Goal: Task Accomplishment & Management: Manage account settings

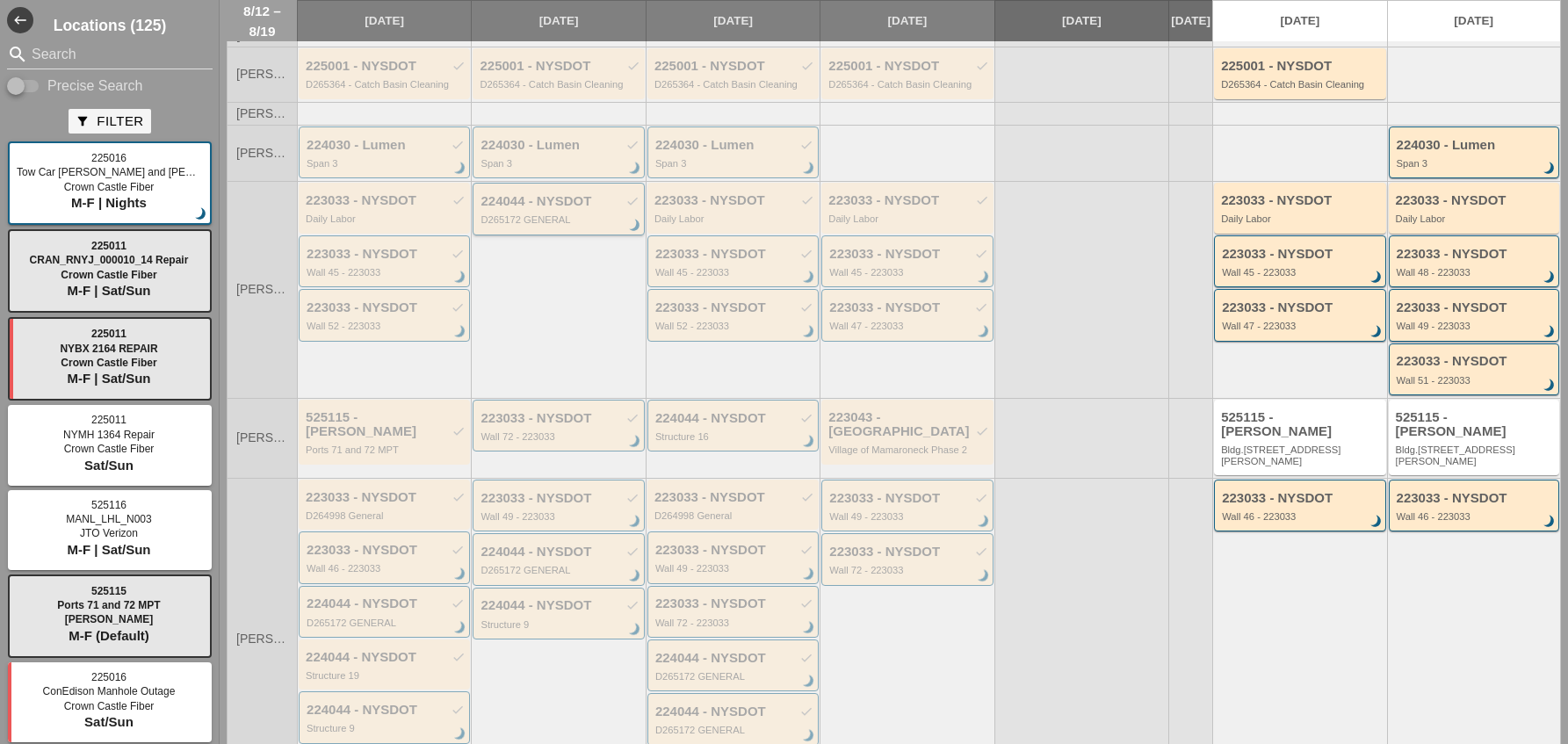
scroll to position [293, 0]
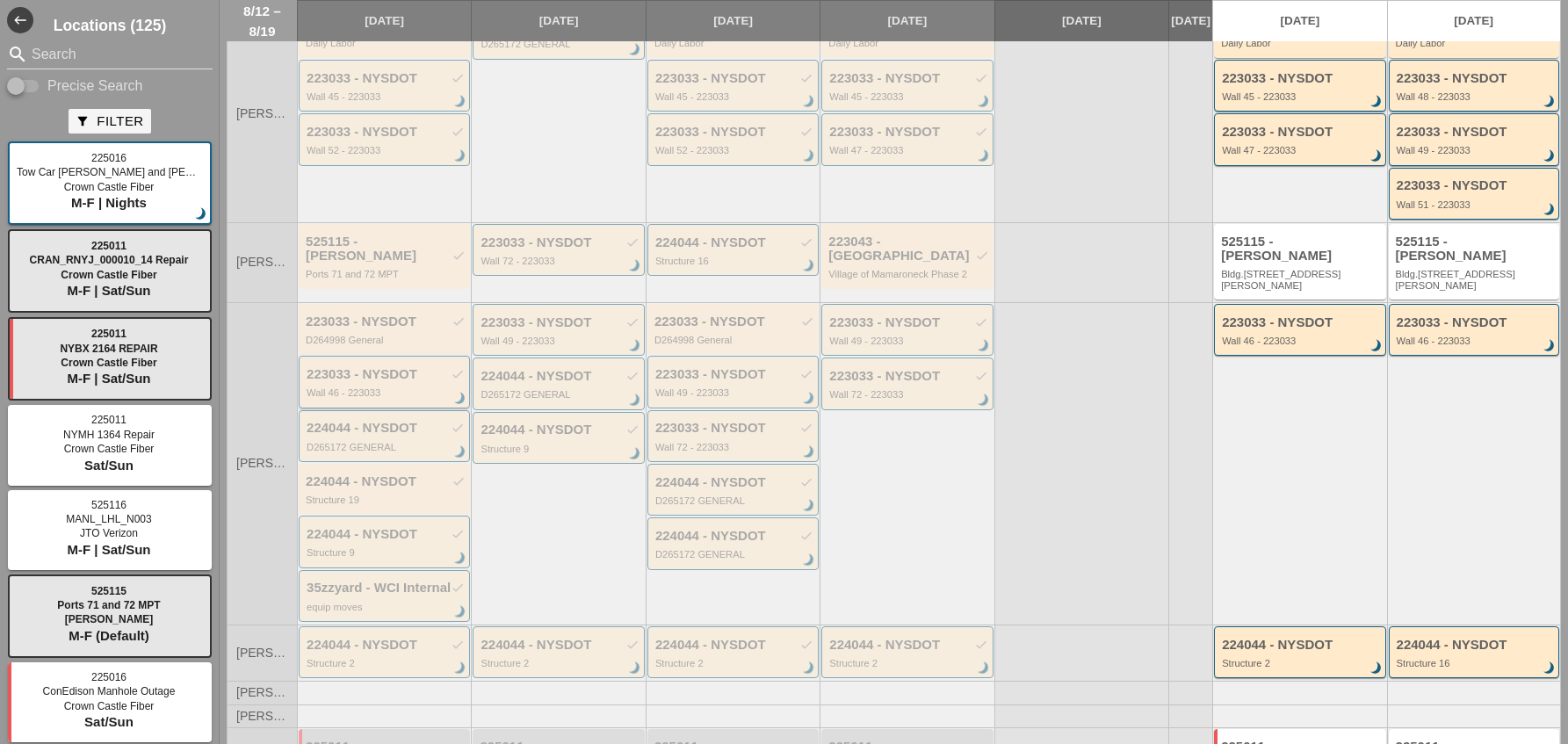
click at [405, 388] on div "Wall 46 - 223033" at bounding box center [385, 393] width 158 height 11
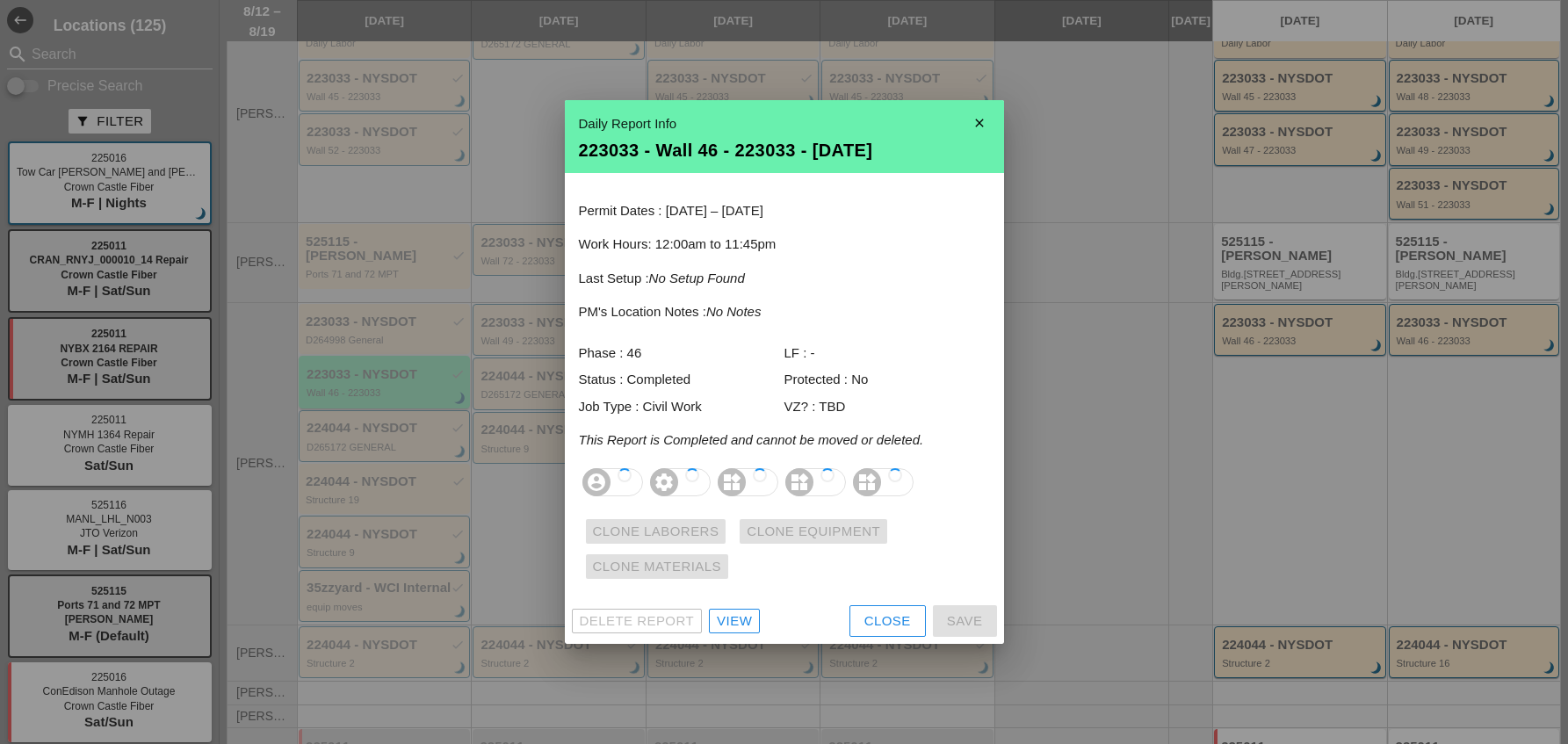
click at [405, 378] on div at bounding box center [784, 372] width 1568 height 744
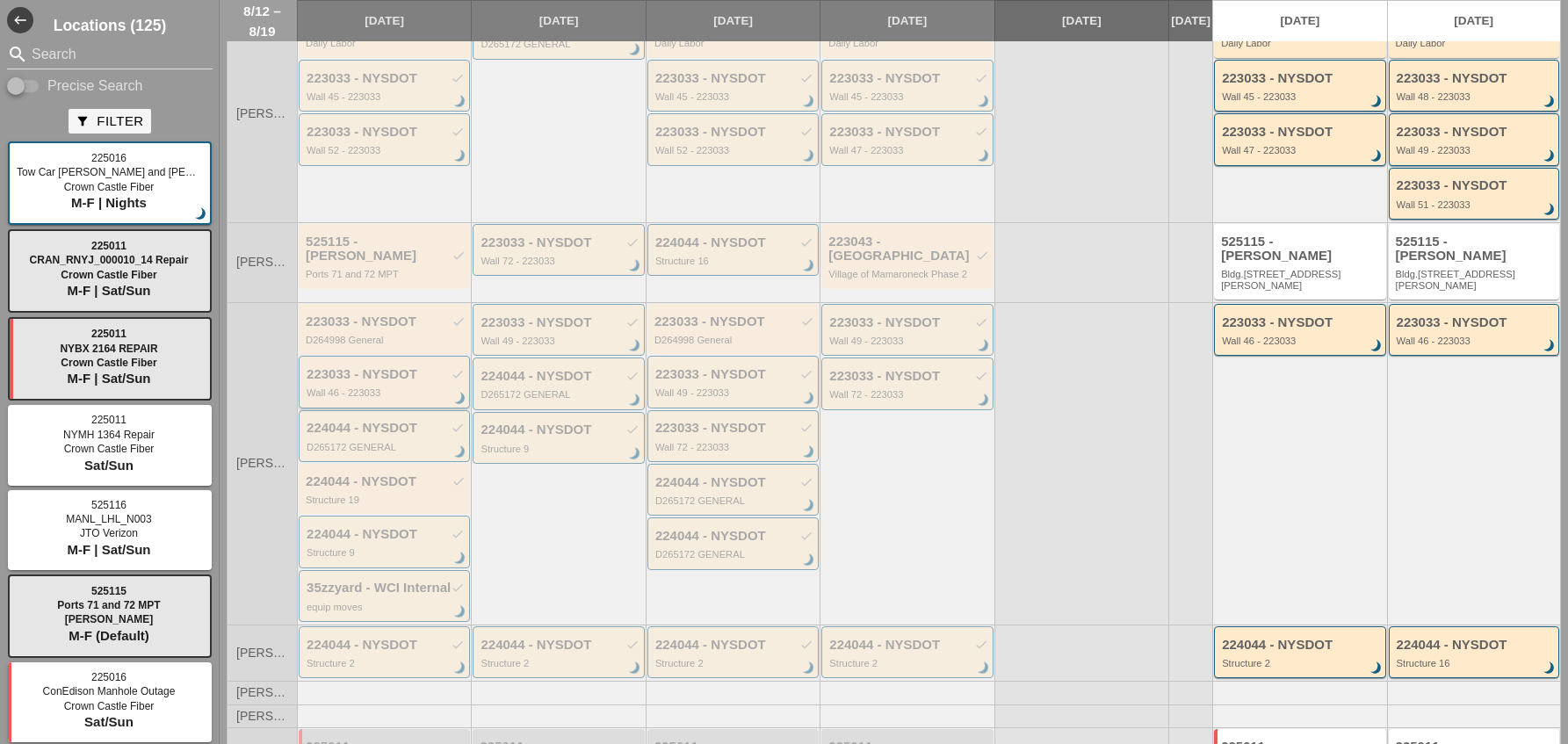
click at [392, 388] on div "Wall 46 - 223033" at bounding box center [385, 393] width 158 height 11
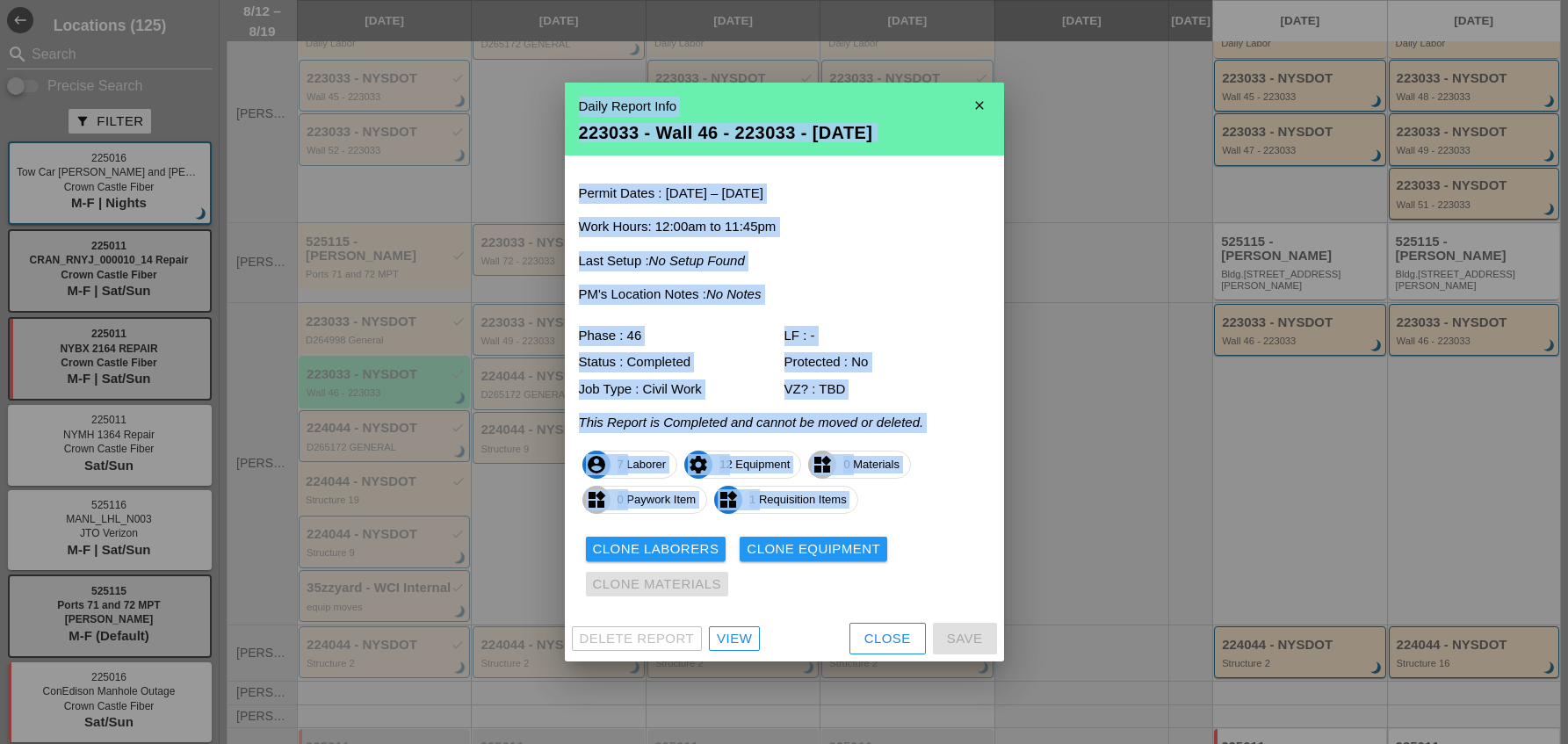
click at [747, 636] on div "View" at bounding box center [734, 639] width 35 height 20
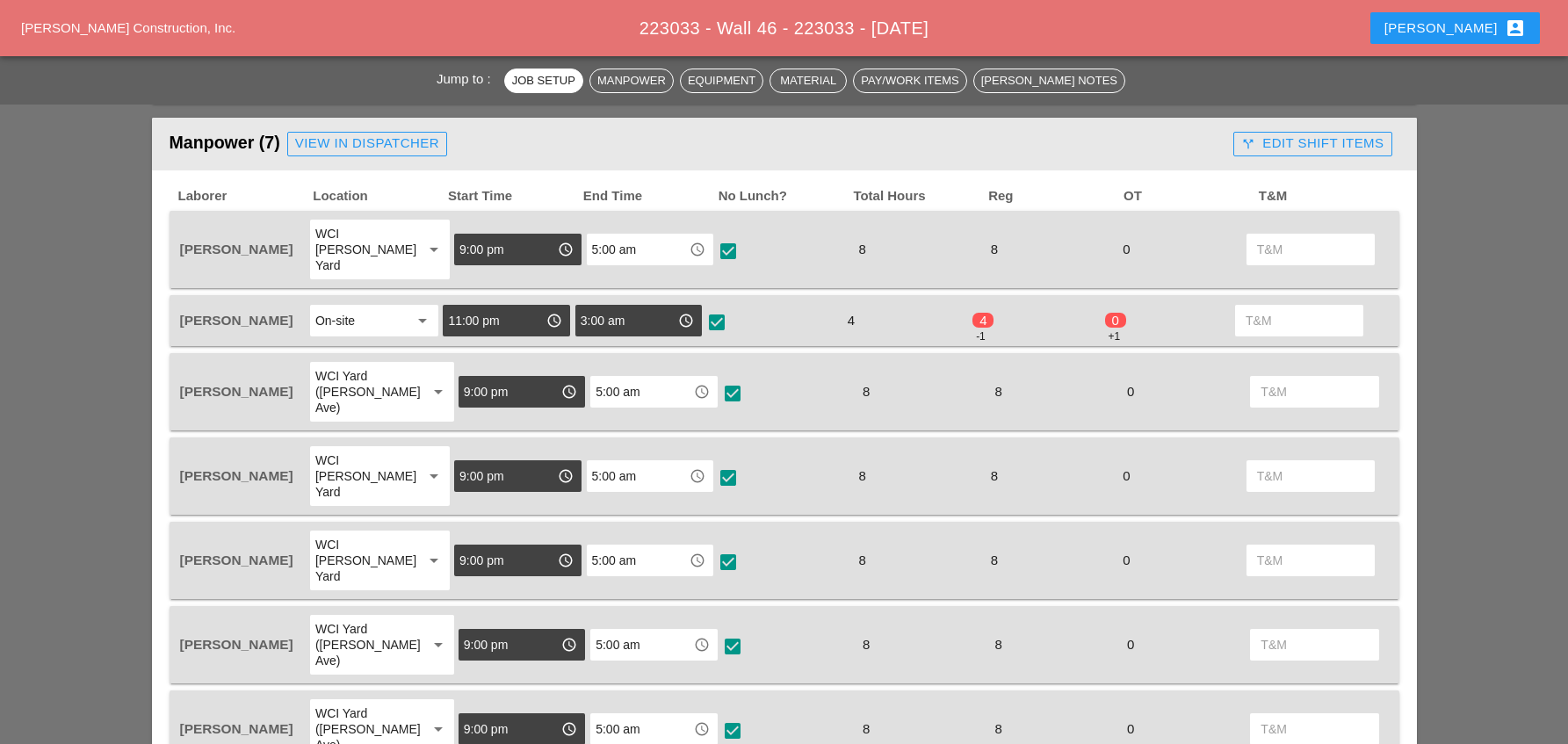
scroll to position [703, 0]
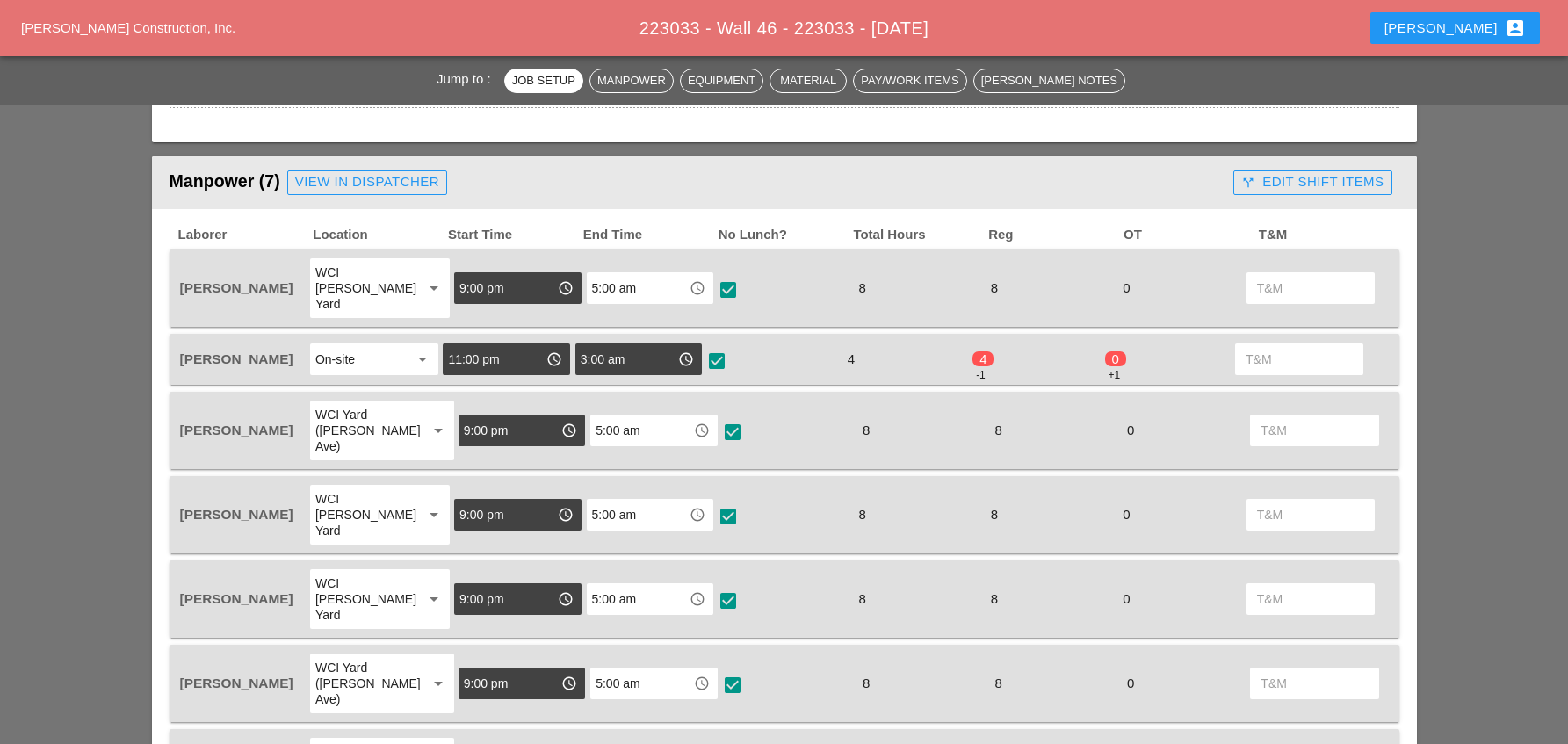
click at [1297, 186] on div "call_split Edit Shift Items" at bounding box center [1313, 183] width 143 height 20
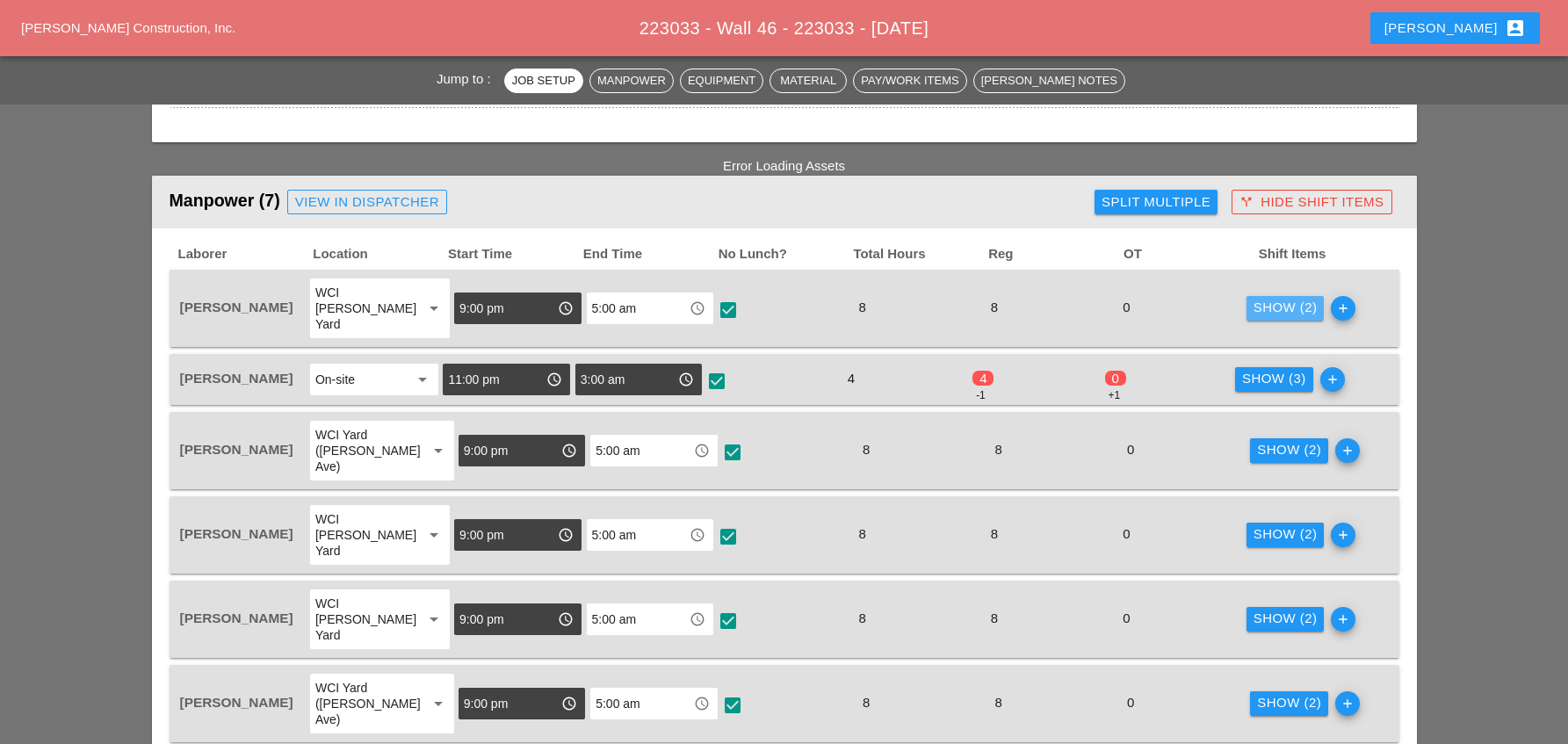
click at [1266, 302] on div "Show (2)" at bounding box center [1285, 308] width 64 height 20
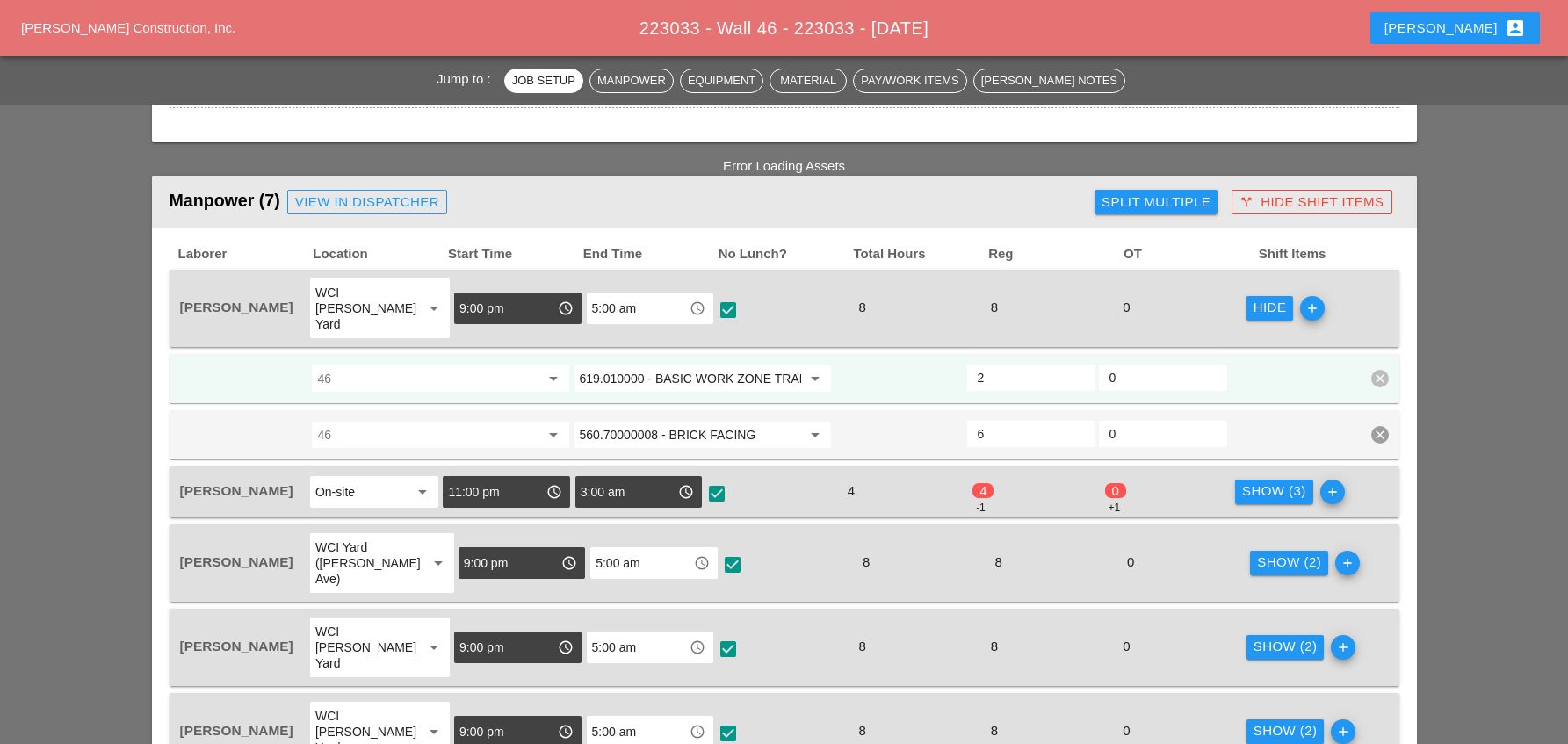
click at [1264, 481] on div "Show (3)" at bounding box center [1274, 491] width 64 height 20
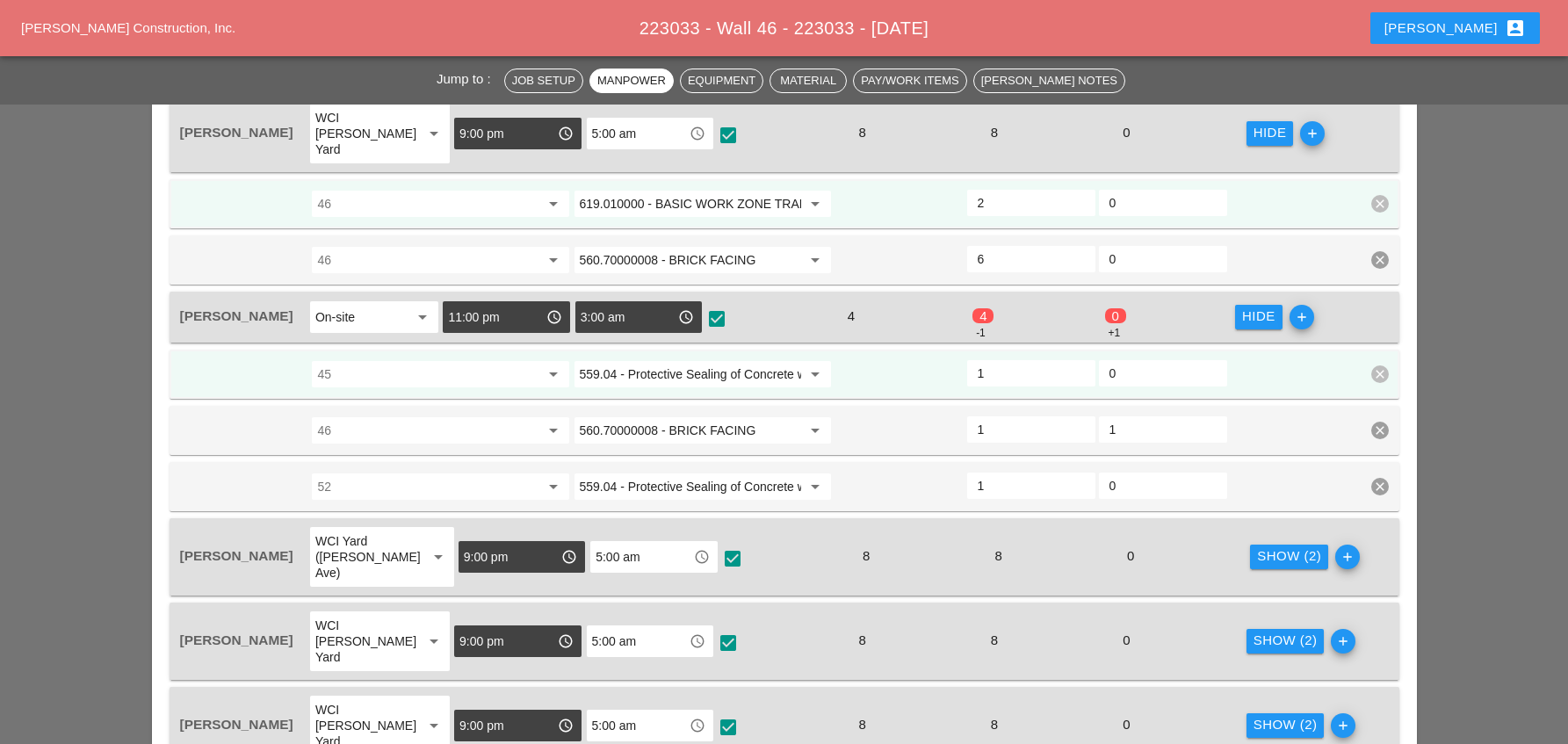
scroll to position [879, 0]
click at [1277, 546] on div "Show (2)" at bounding box center [1289, 556] width 64 height 20
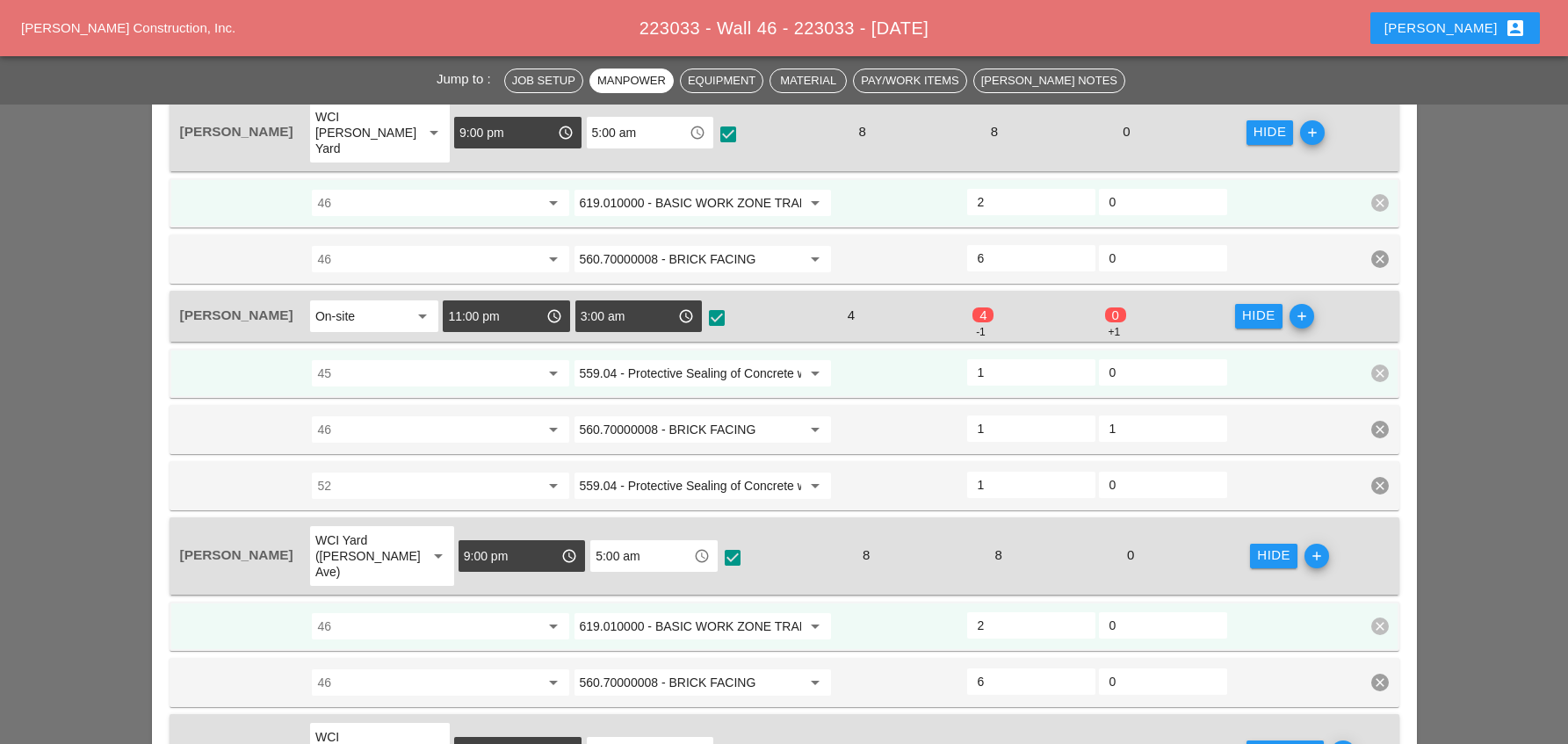
scroll to position [1054, 0]
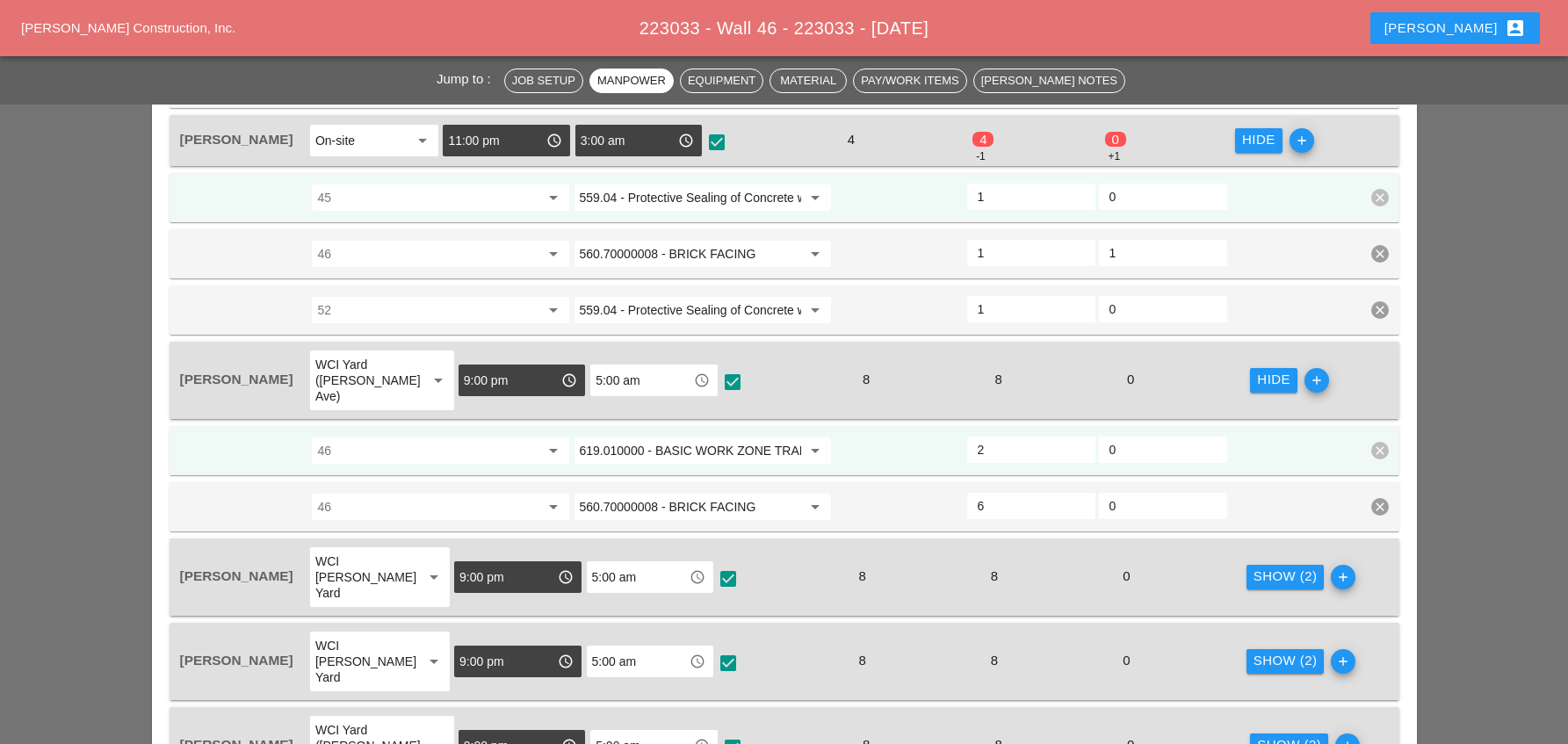
click at [1274, 566] on div "Show (2)" at bounding box center [1285, 576] width 64 height 20
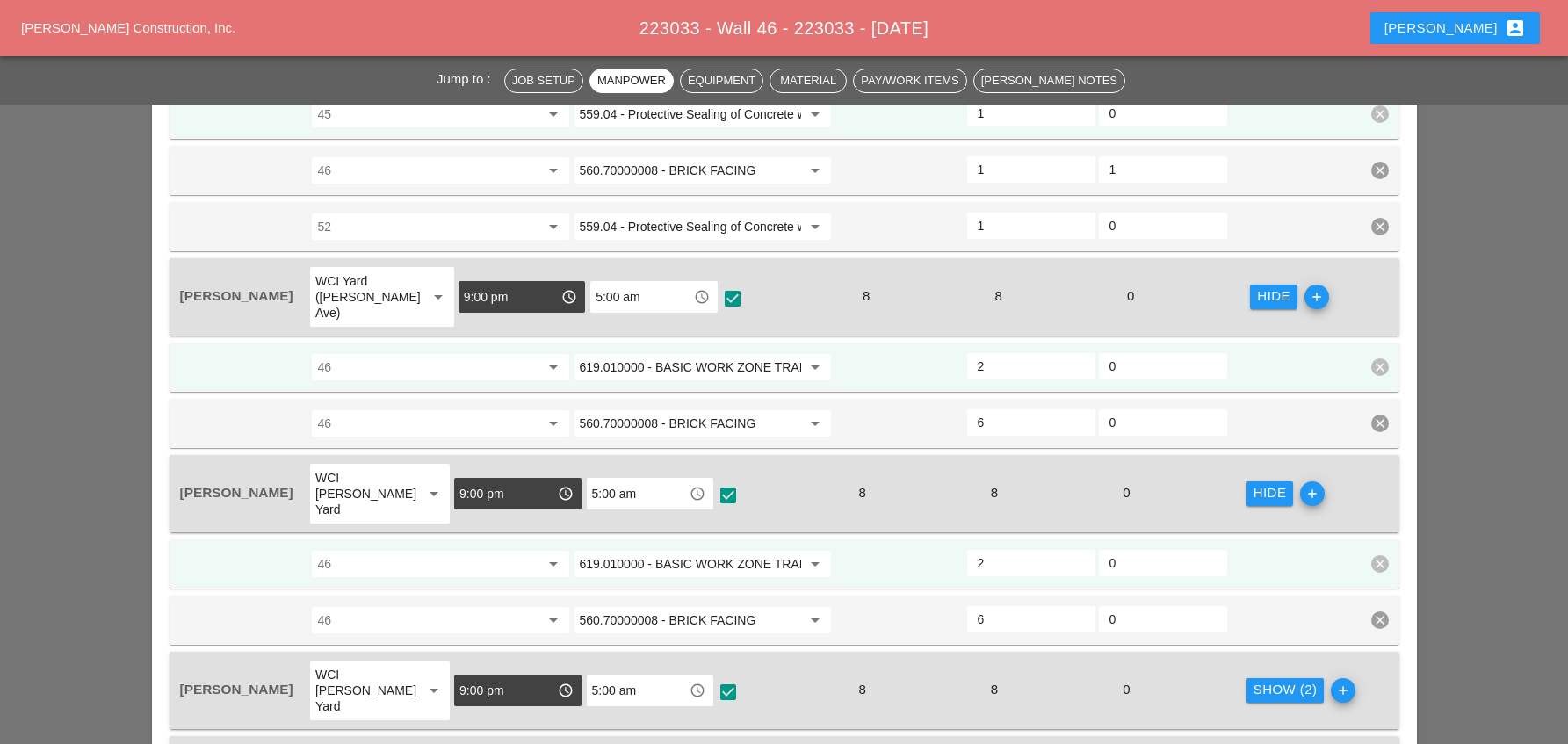
scroll to position [1230, 0]
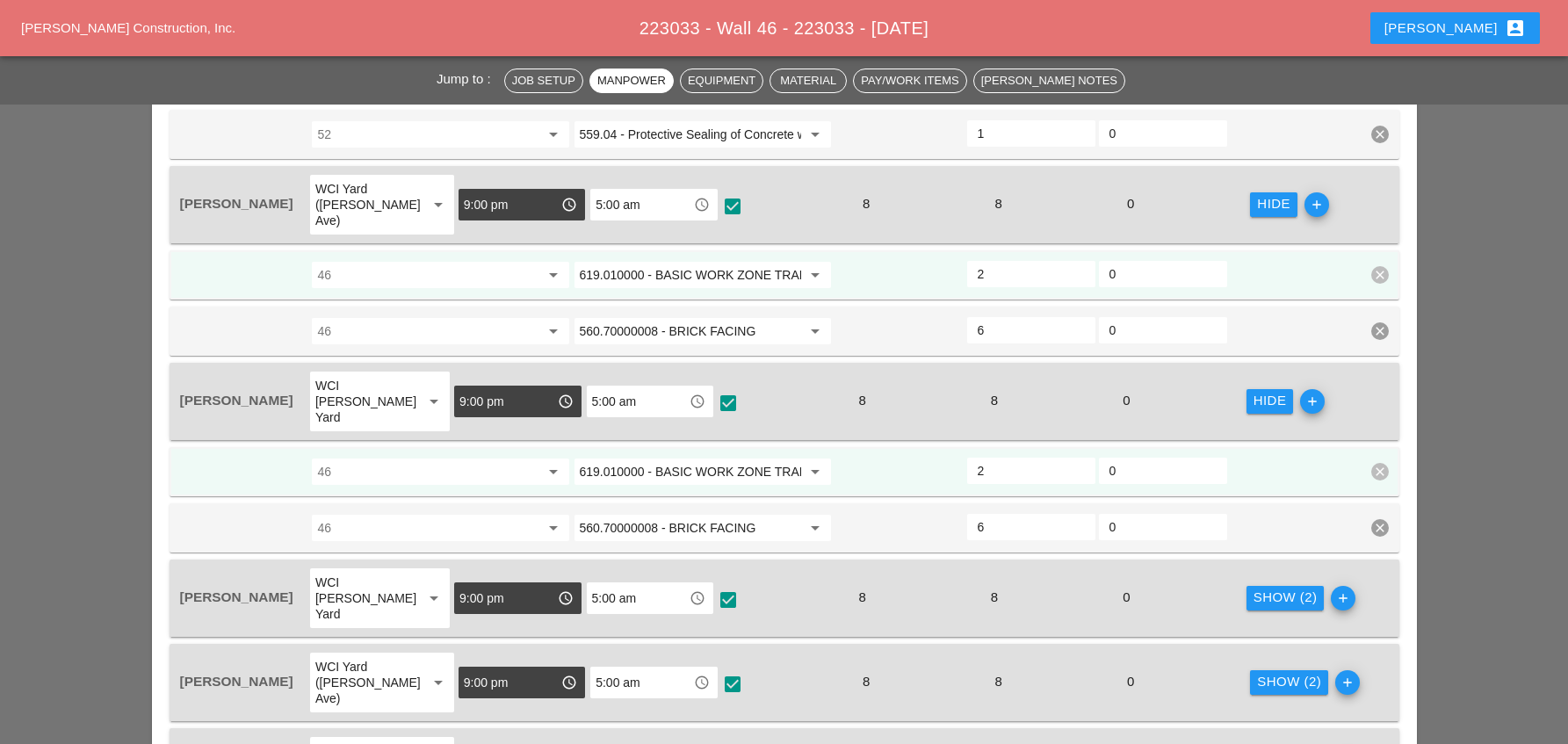
click at [1273, 588] on div "Show (2)" at bounding box center [1285, 598] width 64 height 20
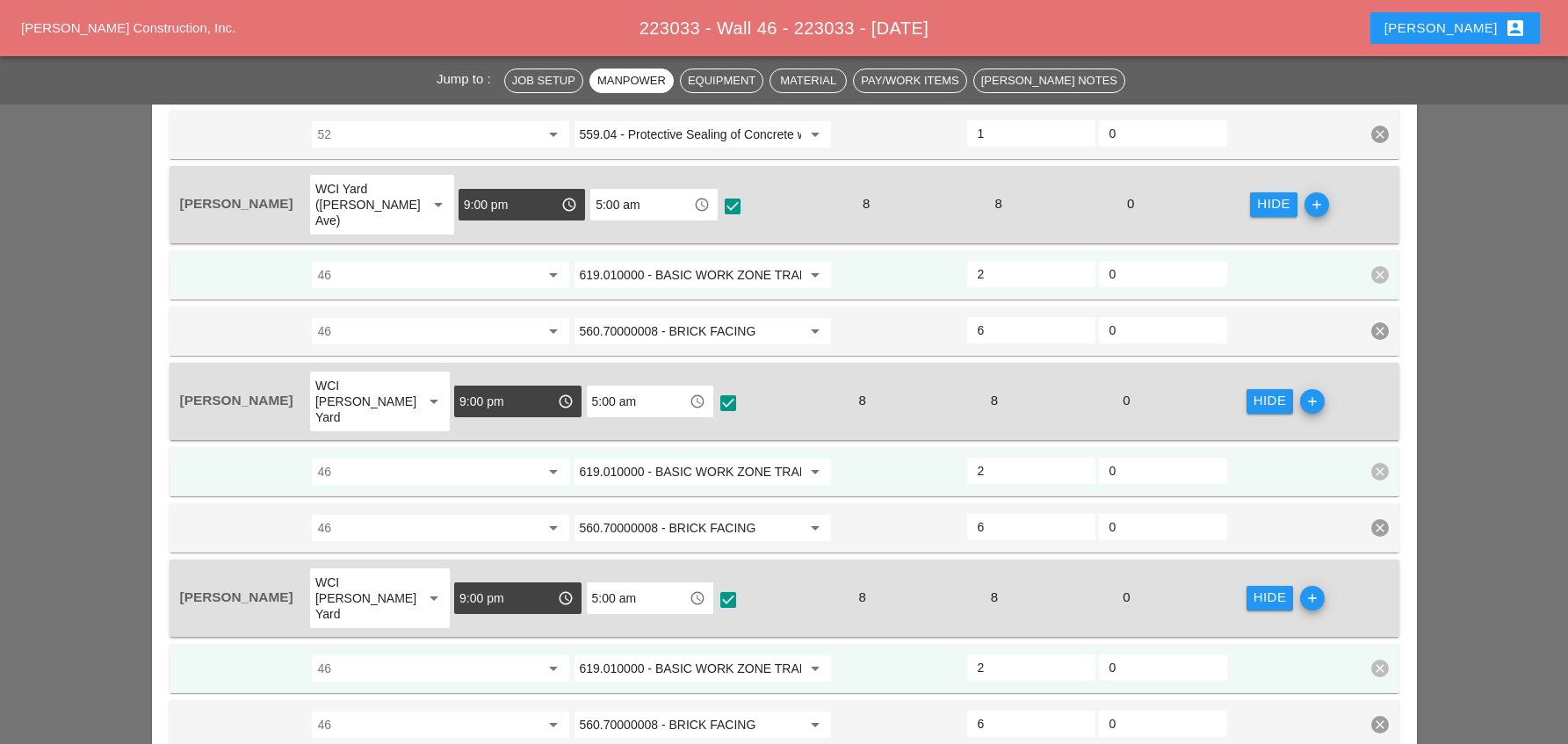
scroll to position [1318, 0]
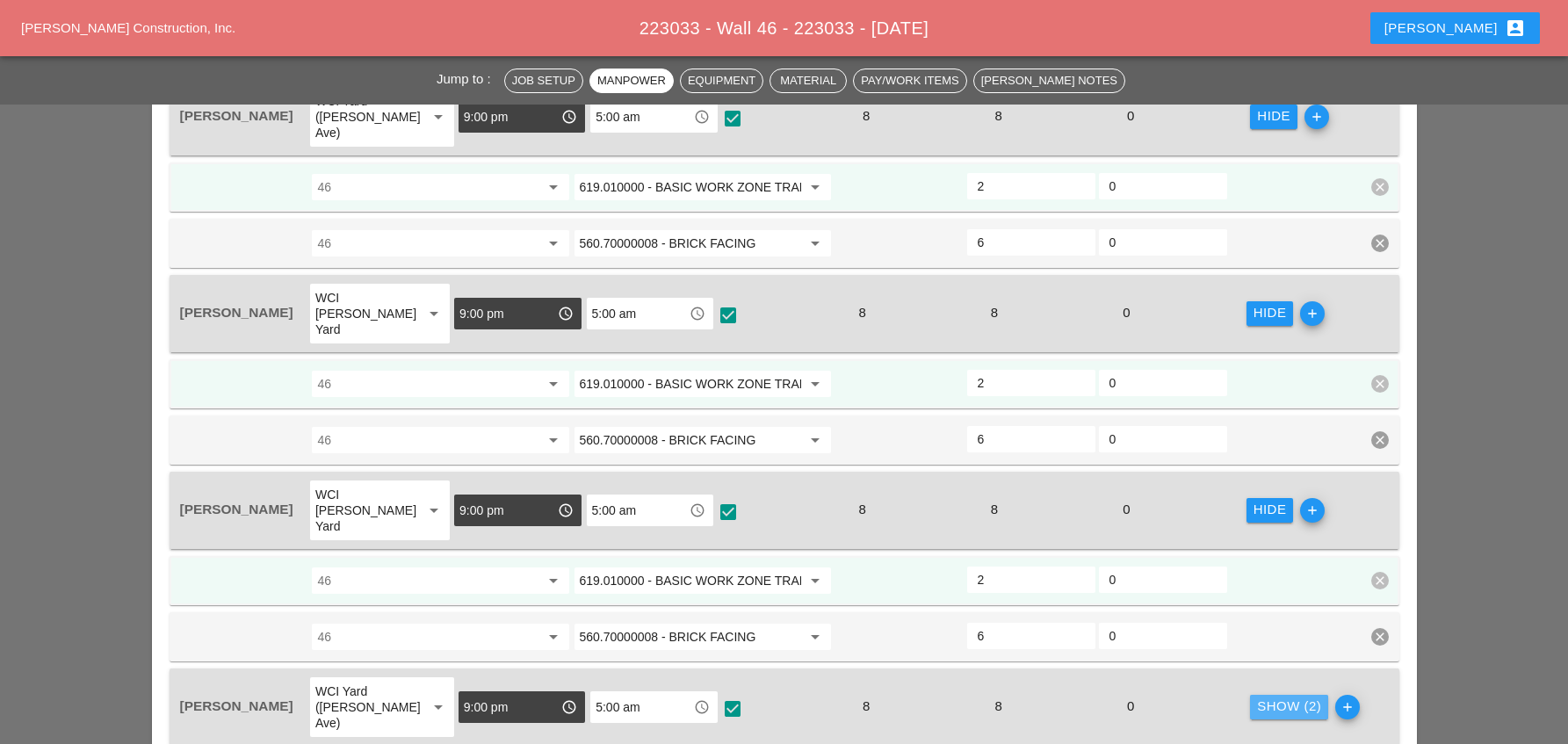
click at [1269, 696] on div "Show (2)" at bounding box center [1289, 706] width 64 height 20
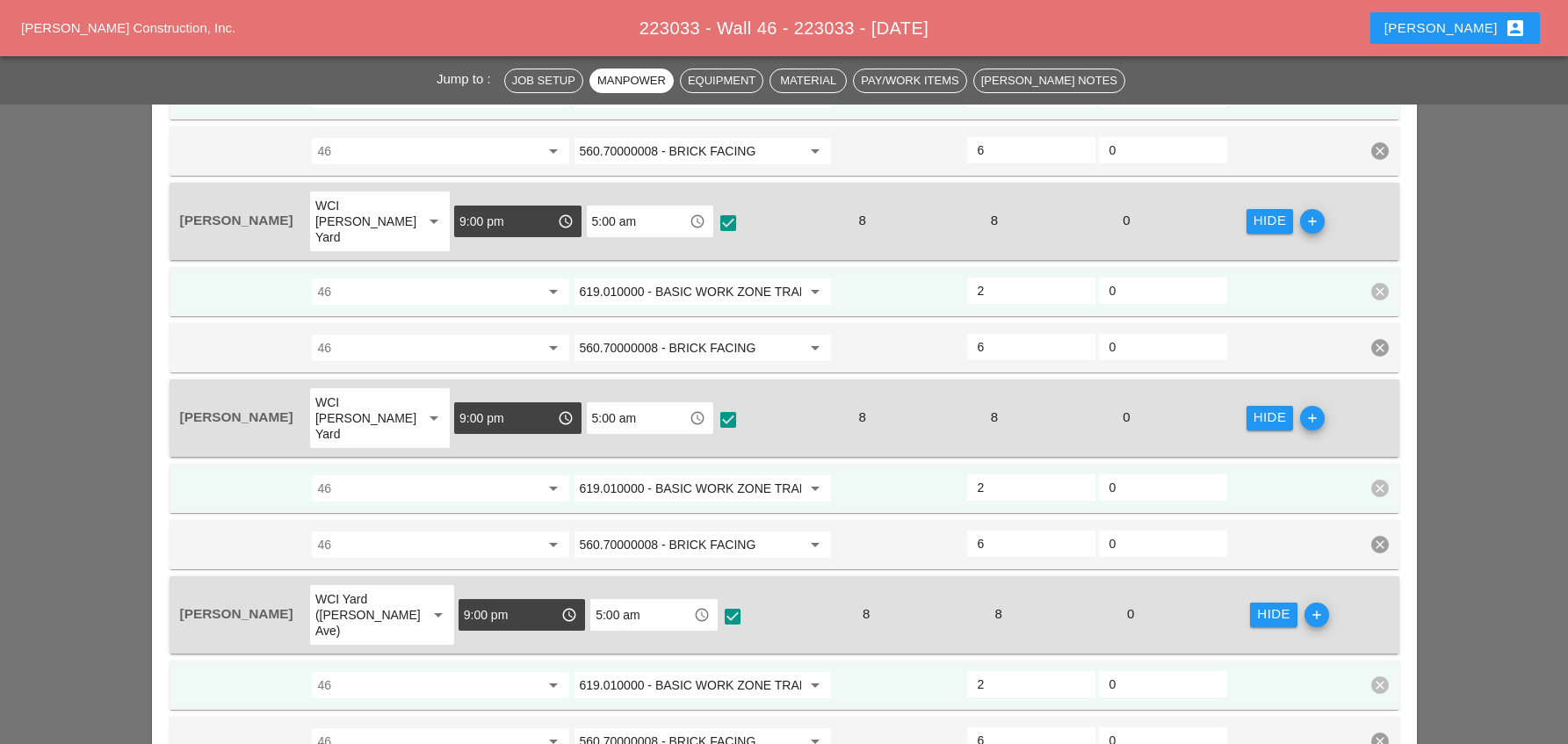
scroll to position [1494, 0]
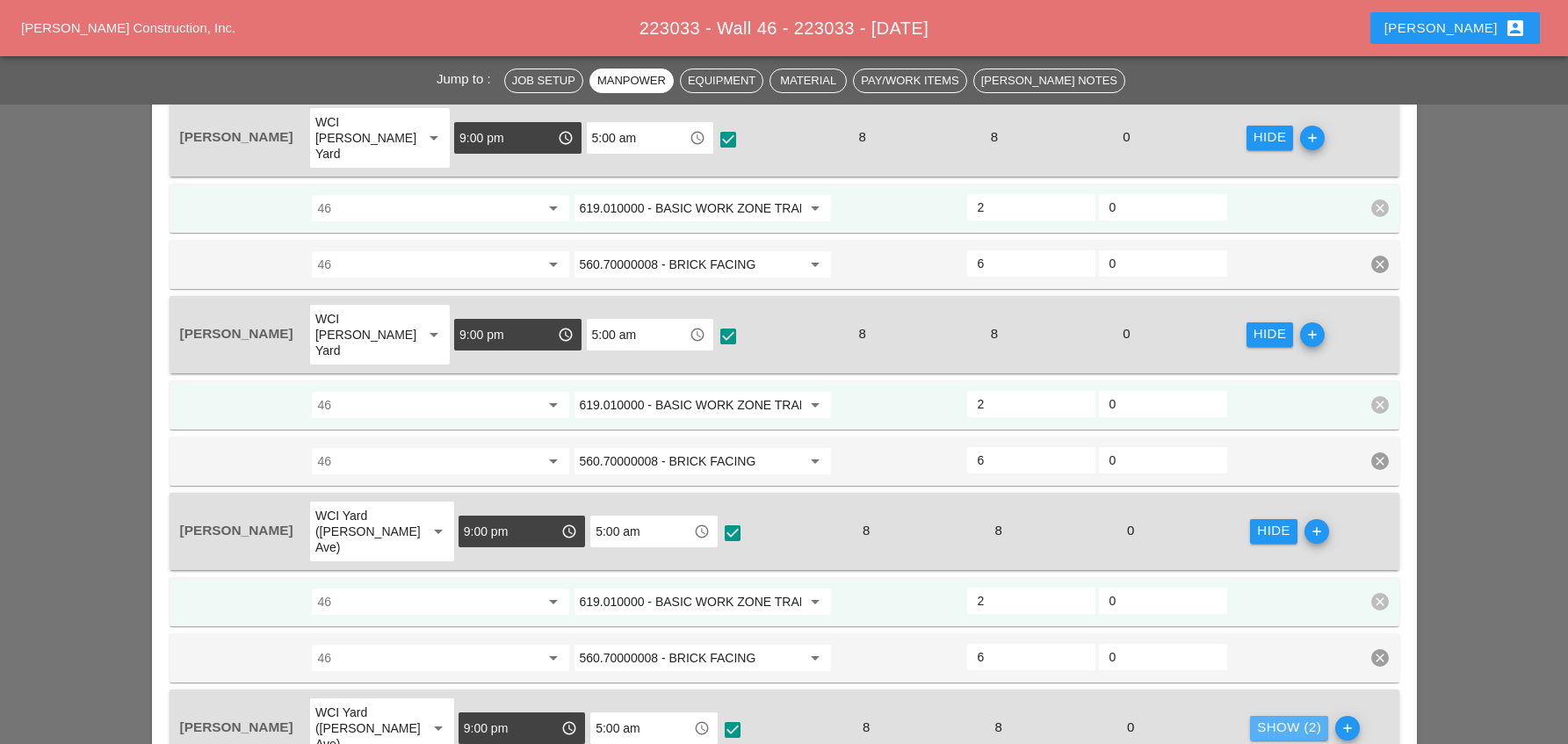
click at [1264, 718] on div "Show (2)" at bounding box center [1289, 728] width 64 height 20
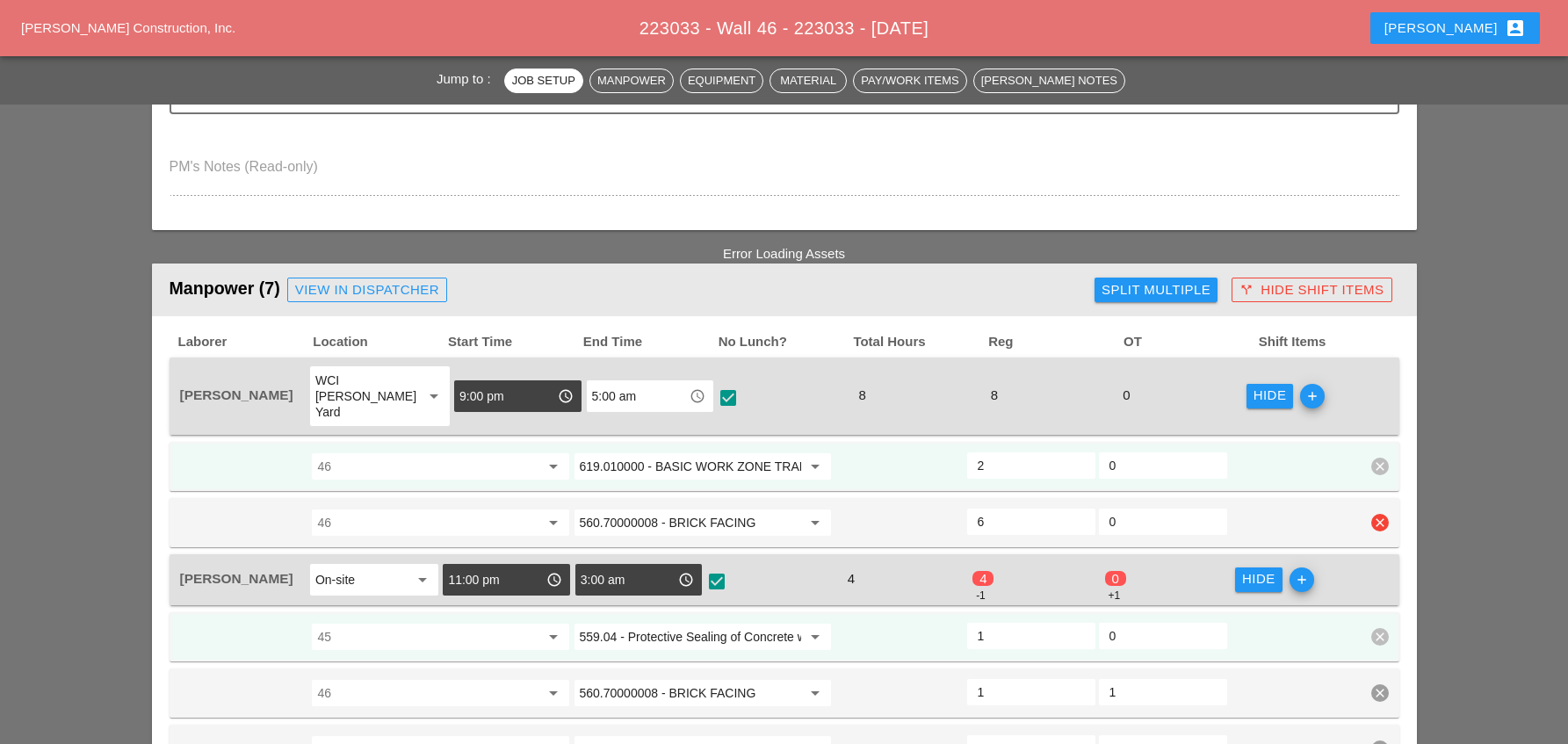
scroll to position [879, 0]
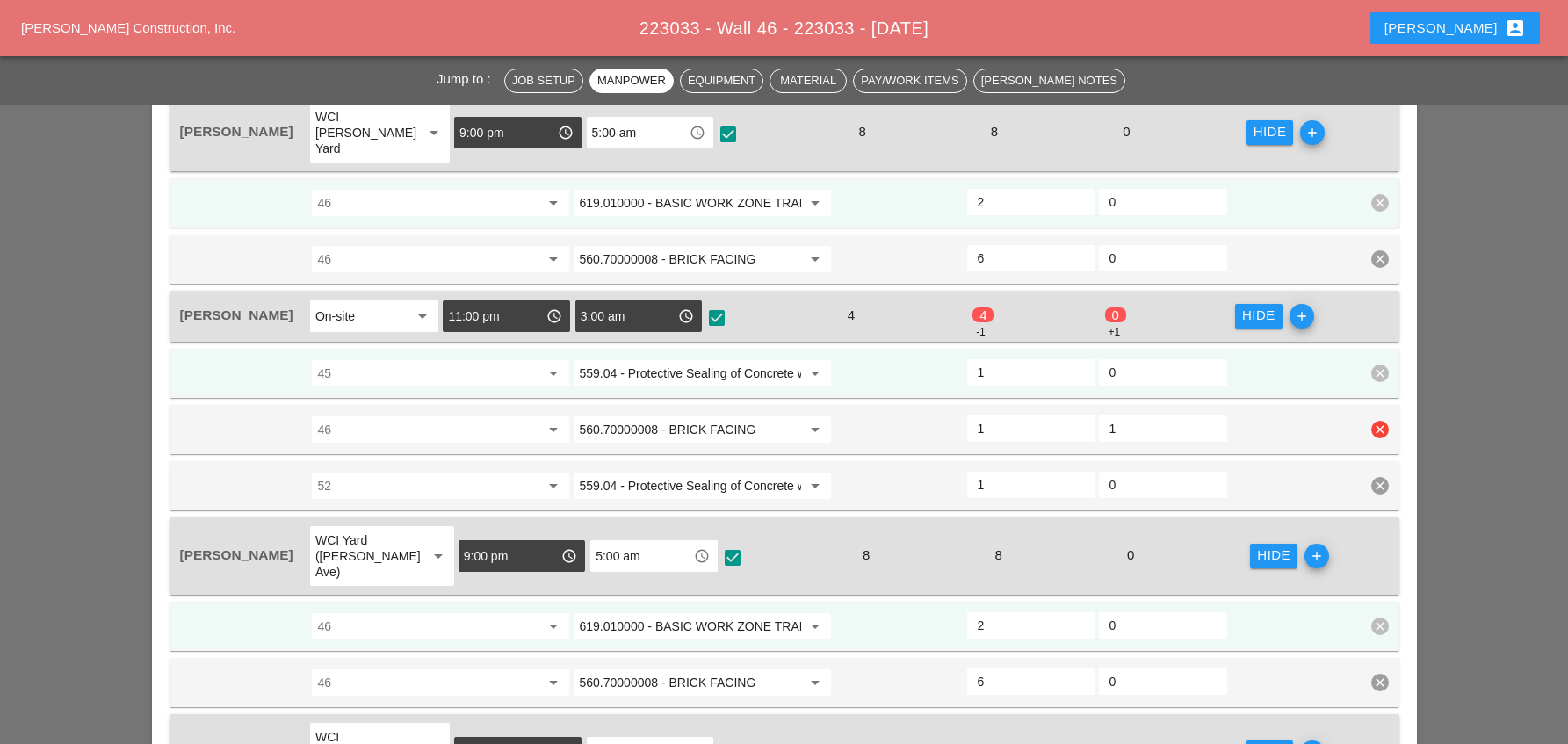
click at [989, 418] on input "1" at bounding box center [1031, 429] width 107 height 28
type input "0"
type input "2"
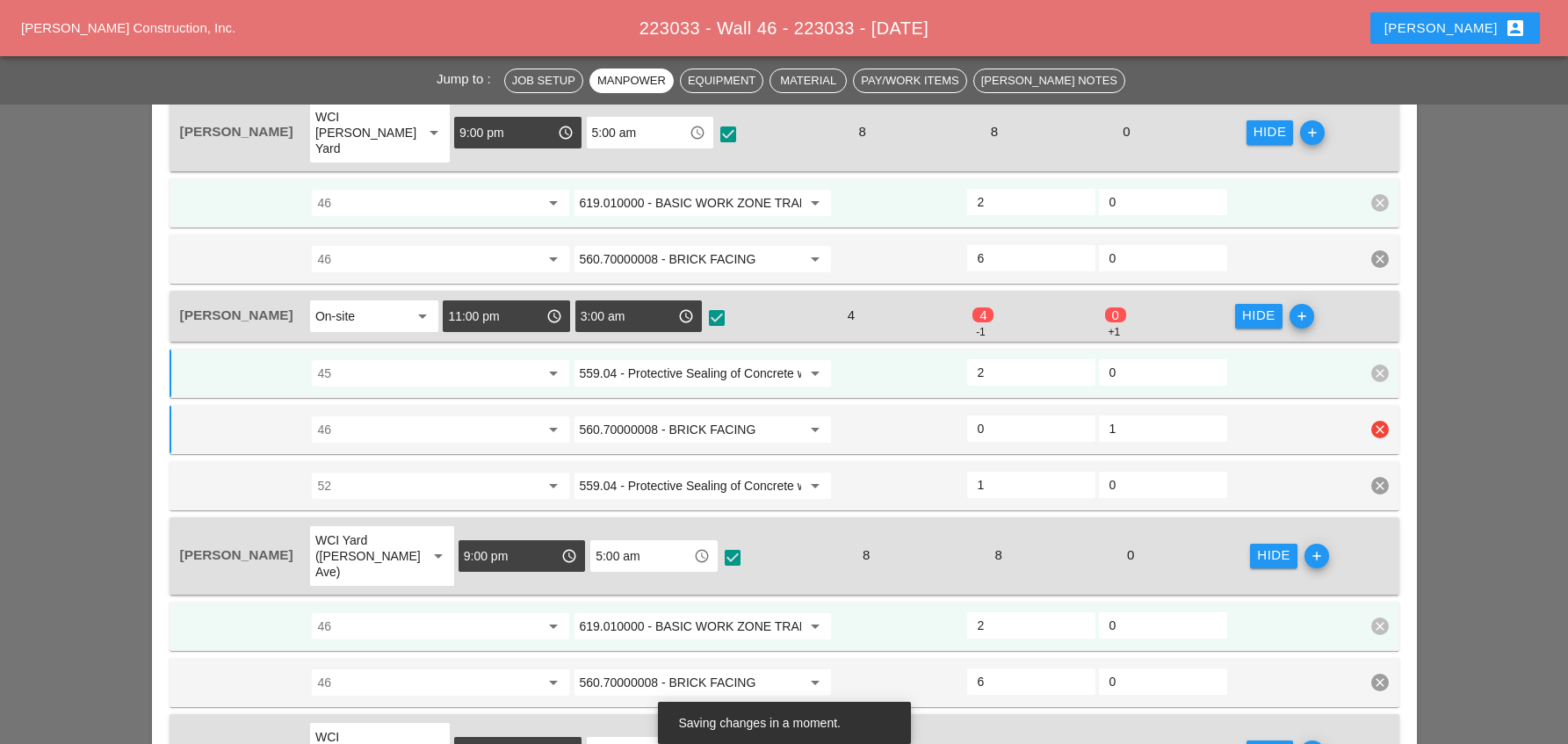
type input "2"
type input "0"
type input "2"
click at [988, 358] on input "0" at bounding box center [1031, 372] width 107 height 28
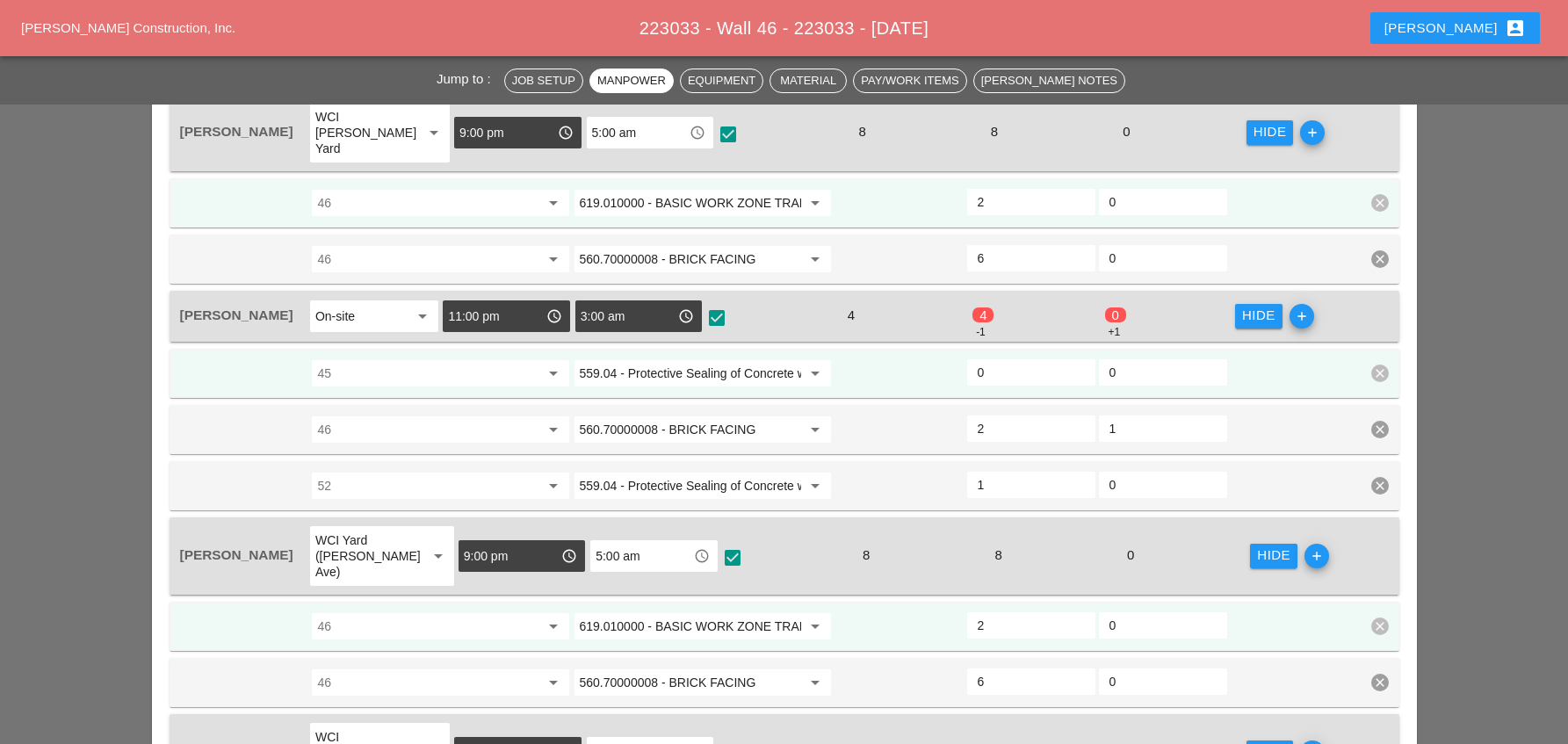
click at [988, 358] on input "0" at bounding box center [1031, 372] width 107 height 28
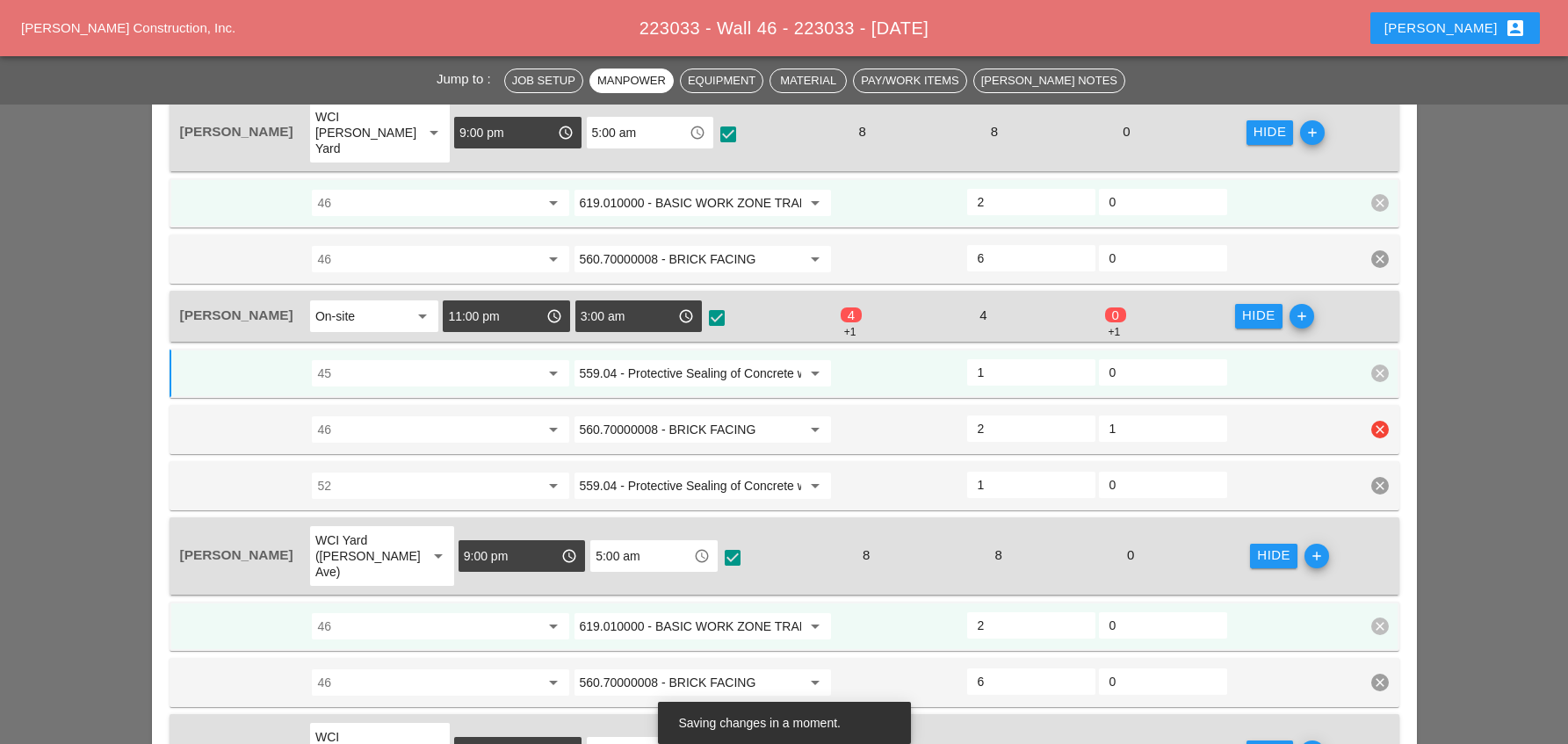
type input "1"
click at [996, 415] on input "2" at bounding box center [1031, 429] width 107 height 28
click at [1121, 415] on input "1" at bounding box center [1163, 429] width 107 height 28
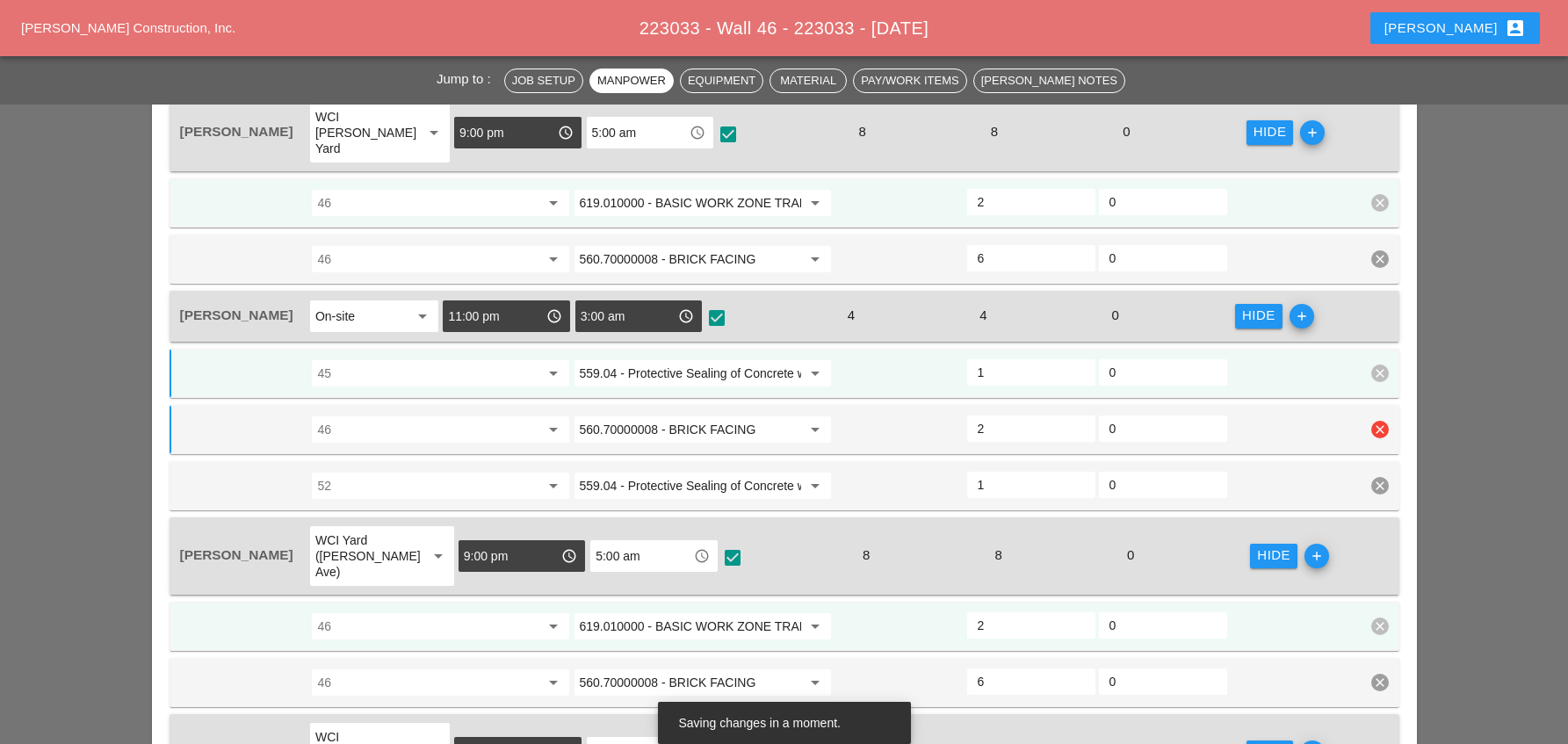
type input "0"
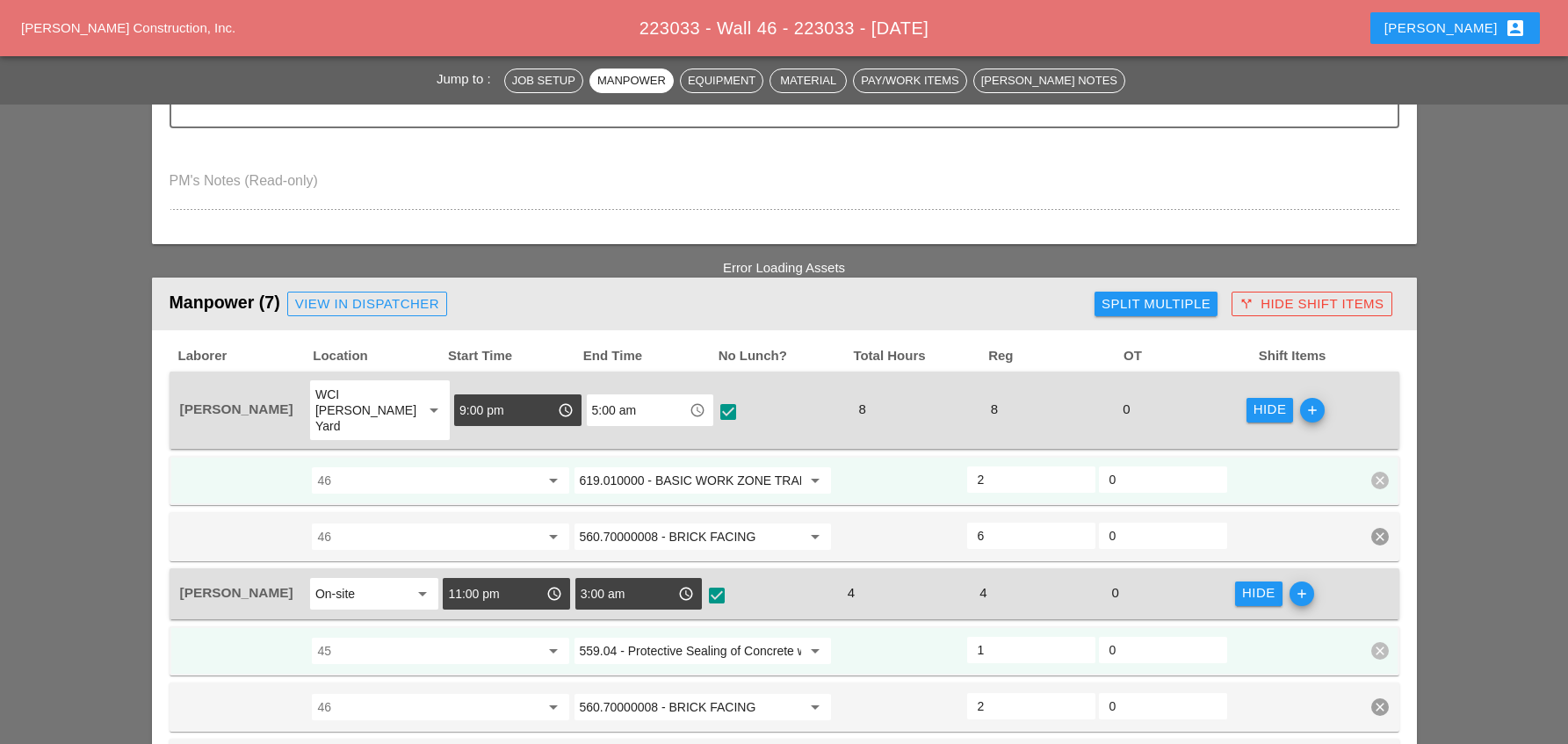
scroll to position [703, 0]
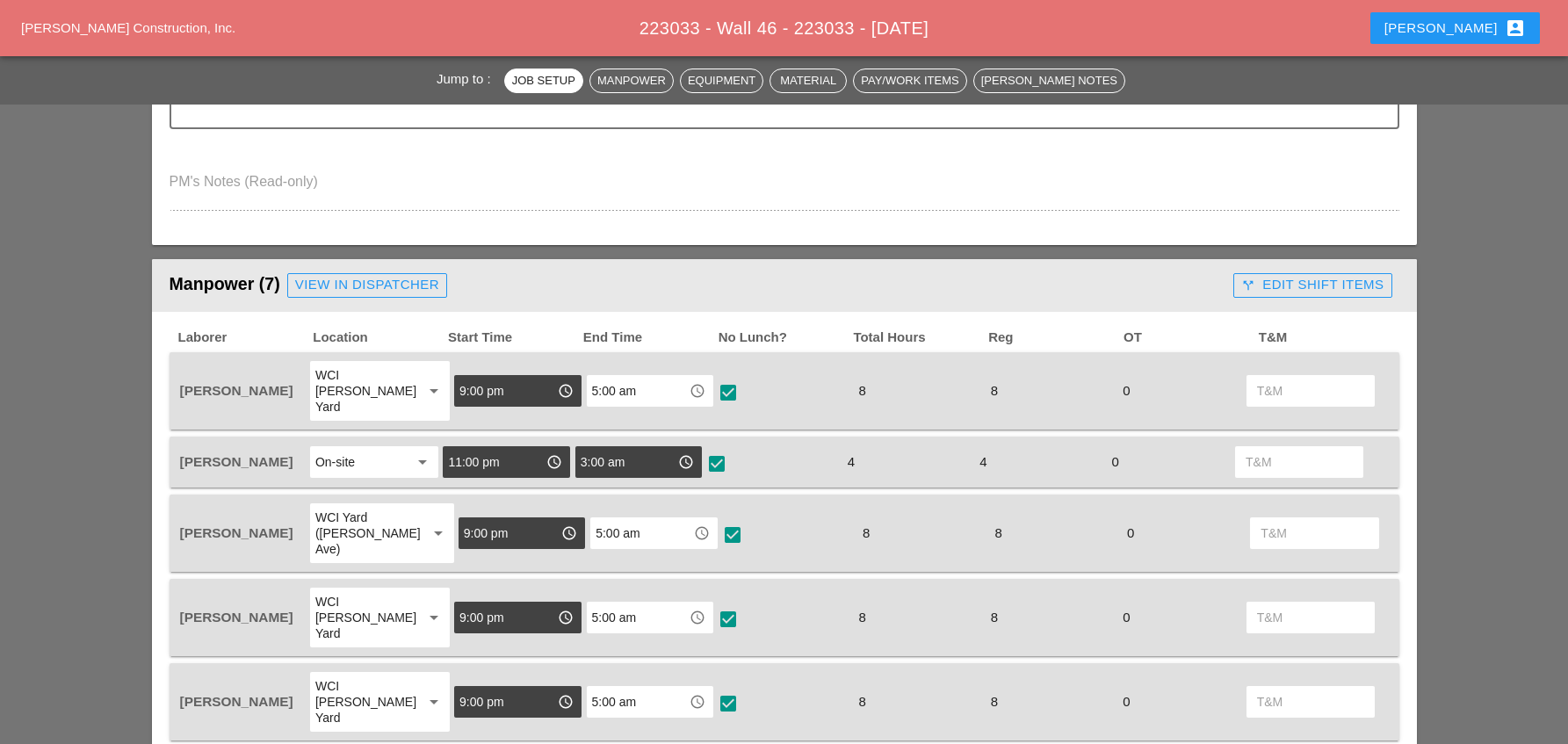
scroll to position [615, 0]
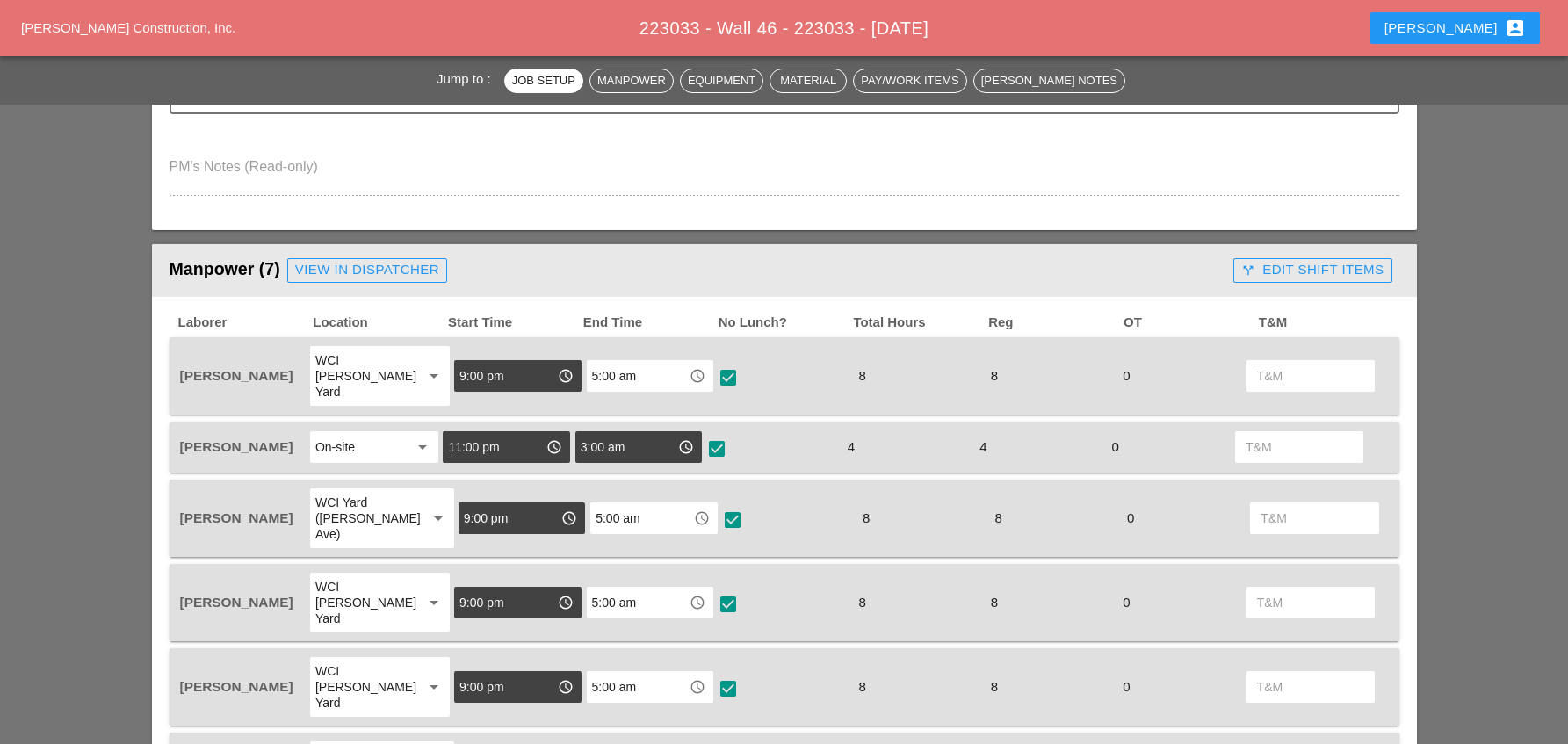
click at [1270, 267] on div "call_split Edit Shift Items" at bounding box center [1313, 270] width 143 height 20
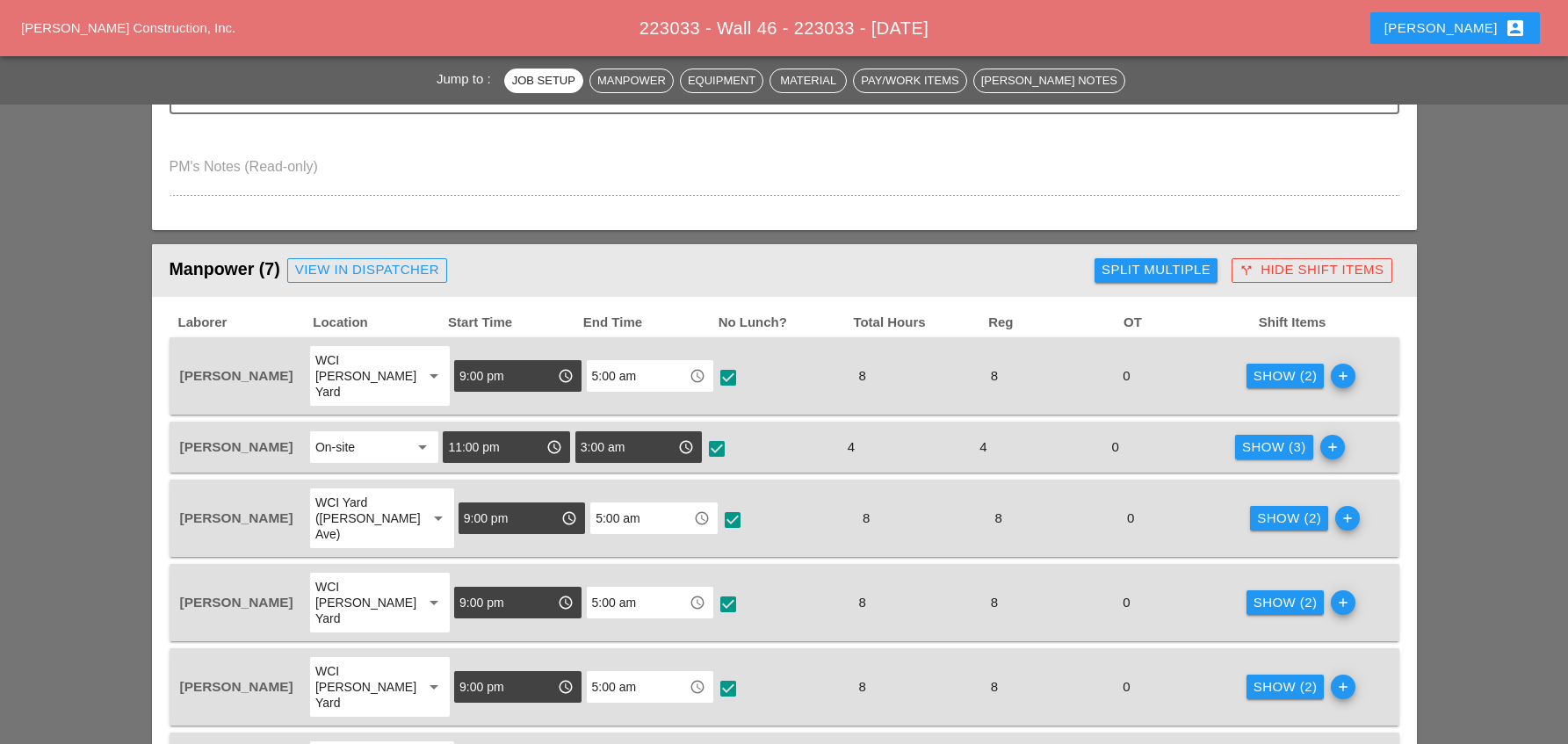
click at [1274, 374] on div "Show (2)" at bounding box center [1285, 376] width 64 height 20
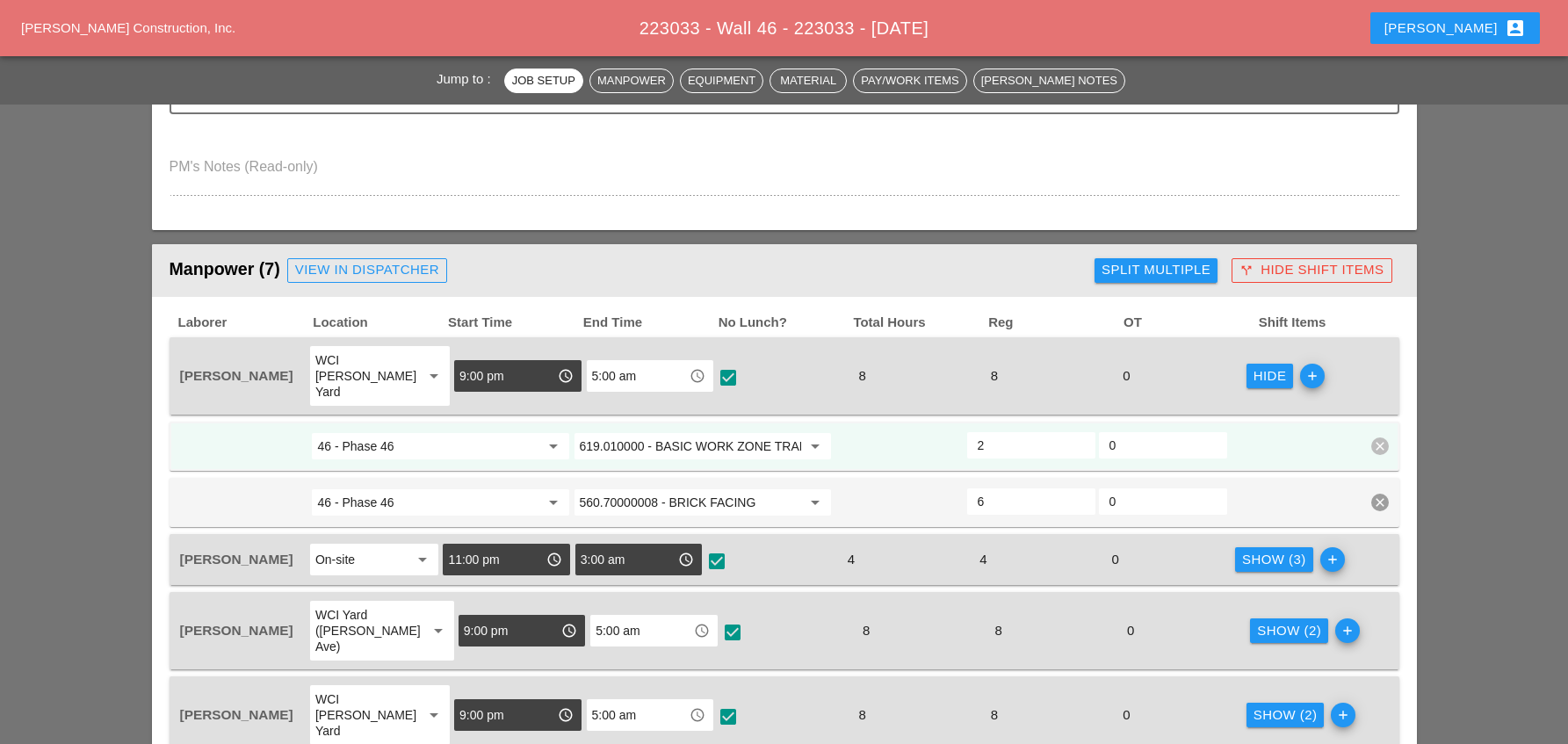
click at [1278, 551] on div "Show (3)" at bounding box center [1274, 560] width 64 height 20
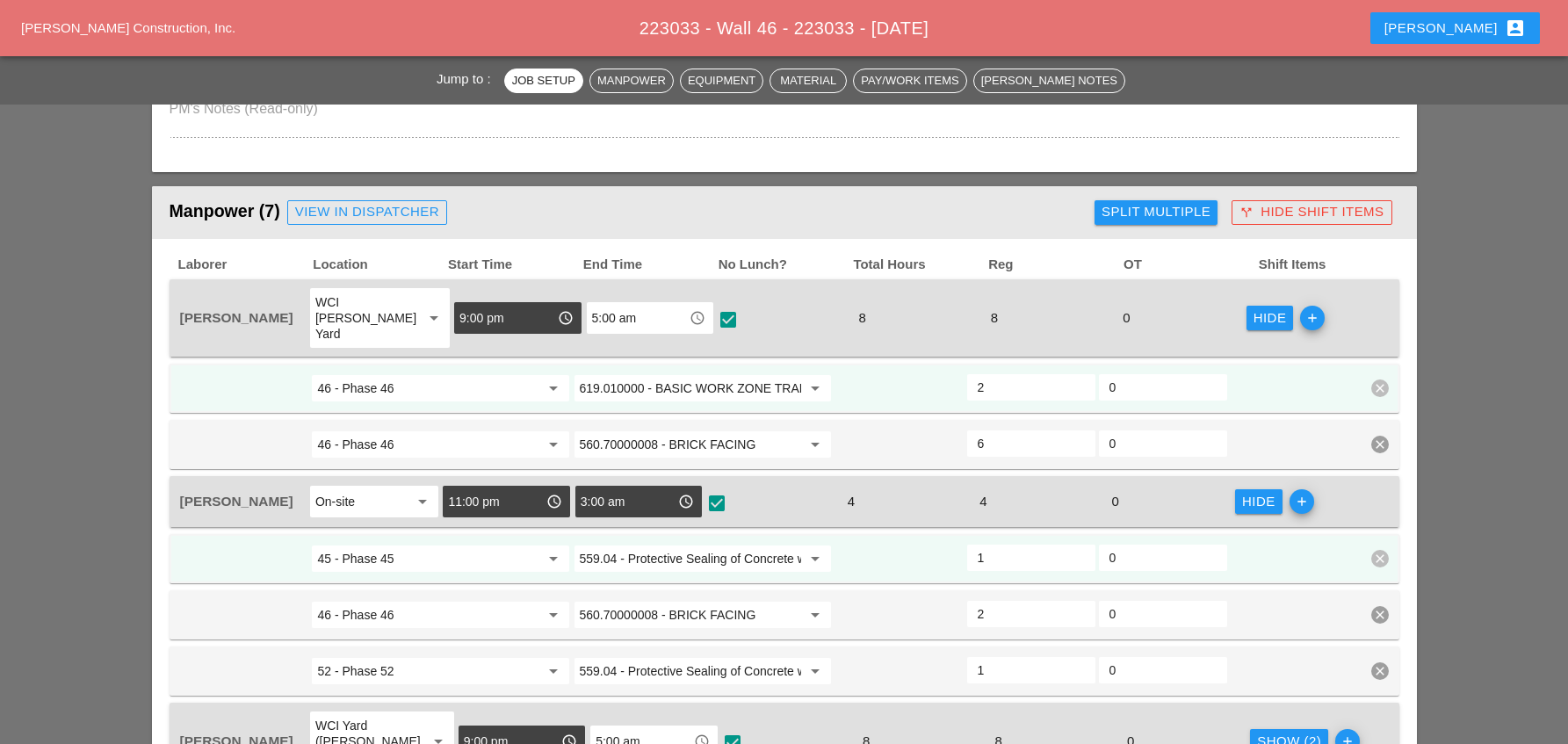
scroll to position [703, 0]
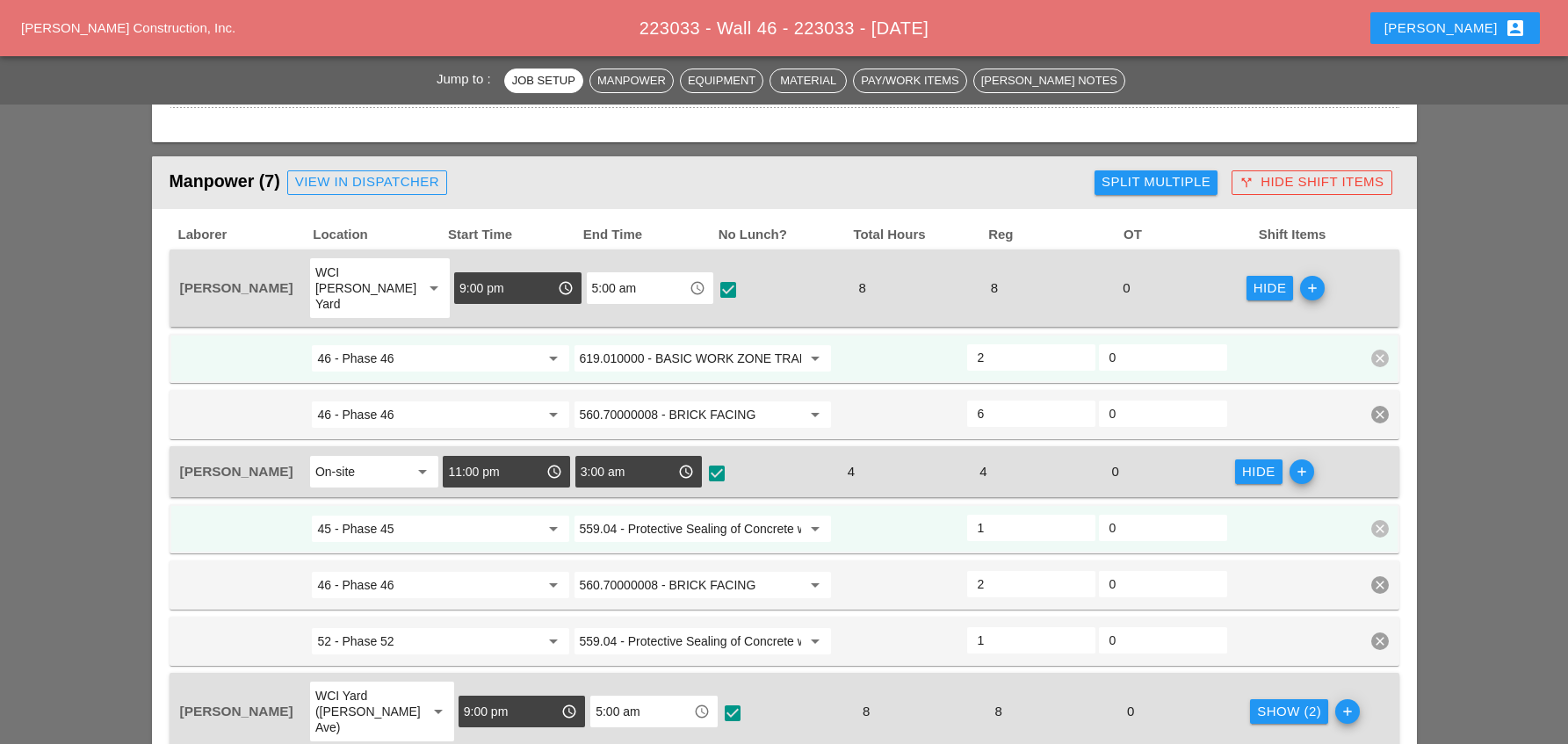
click at [1286, 702] on div "Show (2)" at bounding box center [1289, 712] width 64 height 20
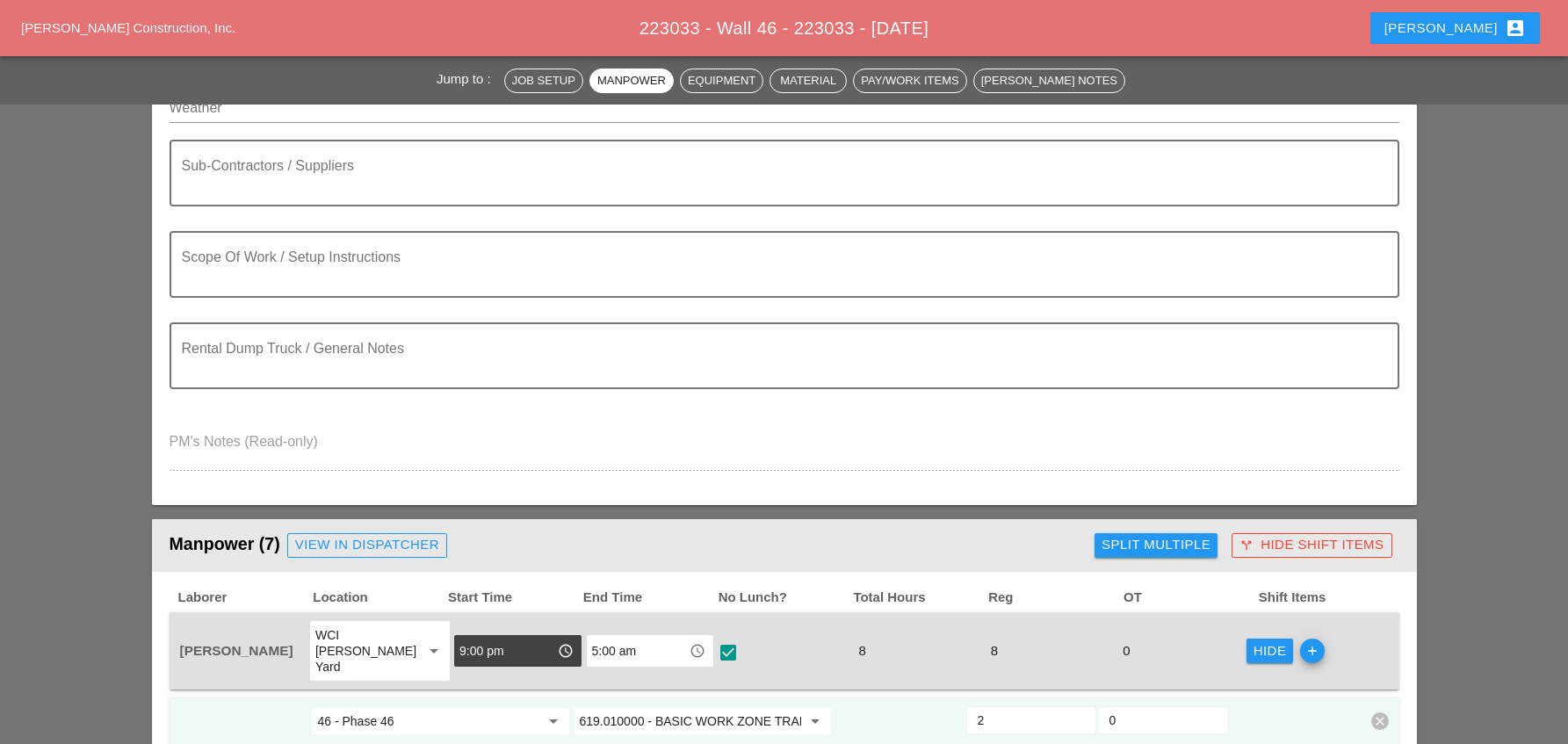
scroll to position [176, 0]
